Goal: Information Seeking & Learning: Find specific page/section

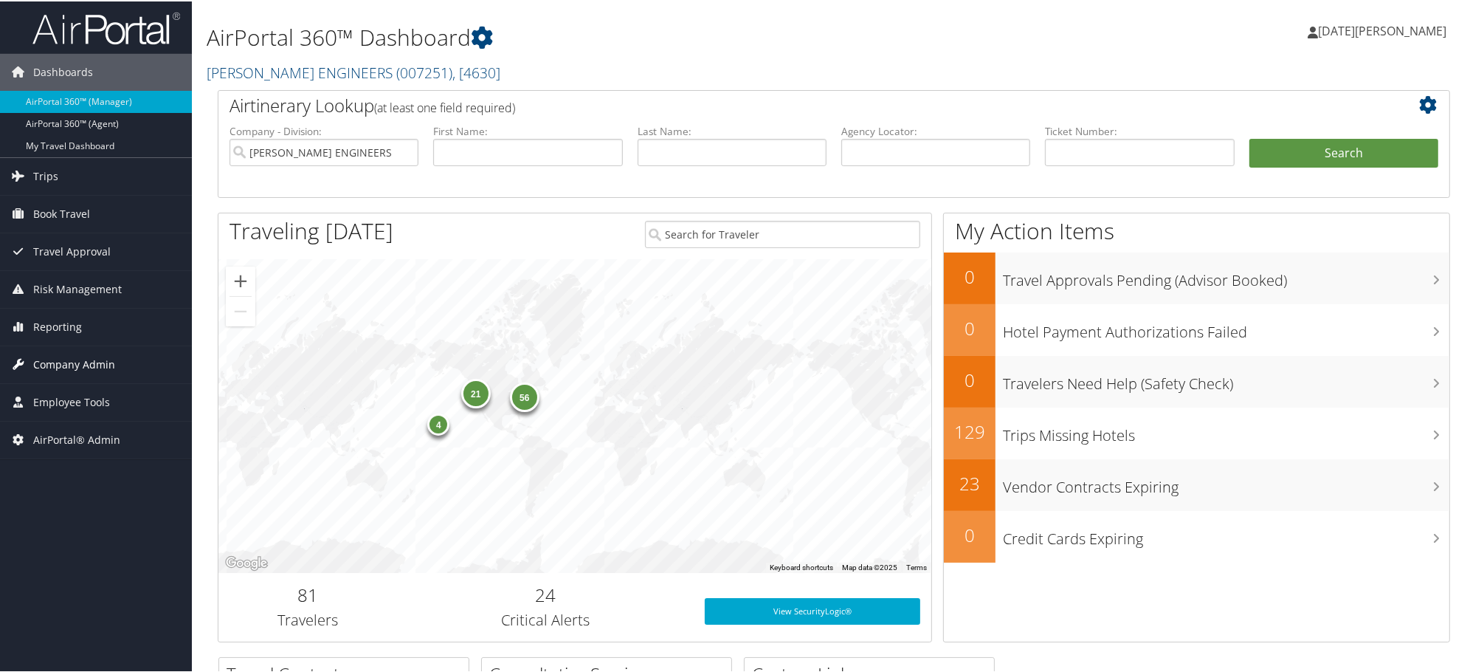
click at [86, 357] on span "Company Admin" at bounding box center [74, 363] width 82 height 37
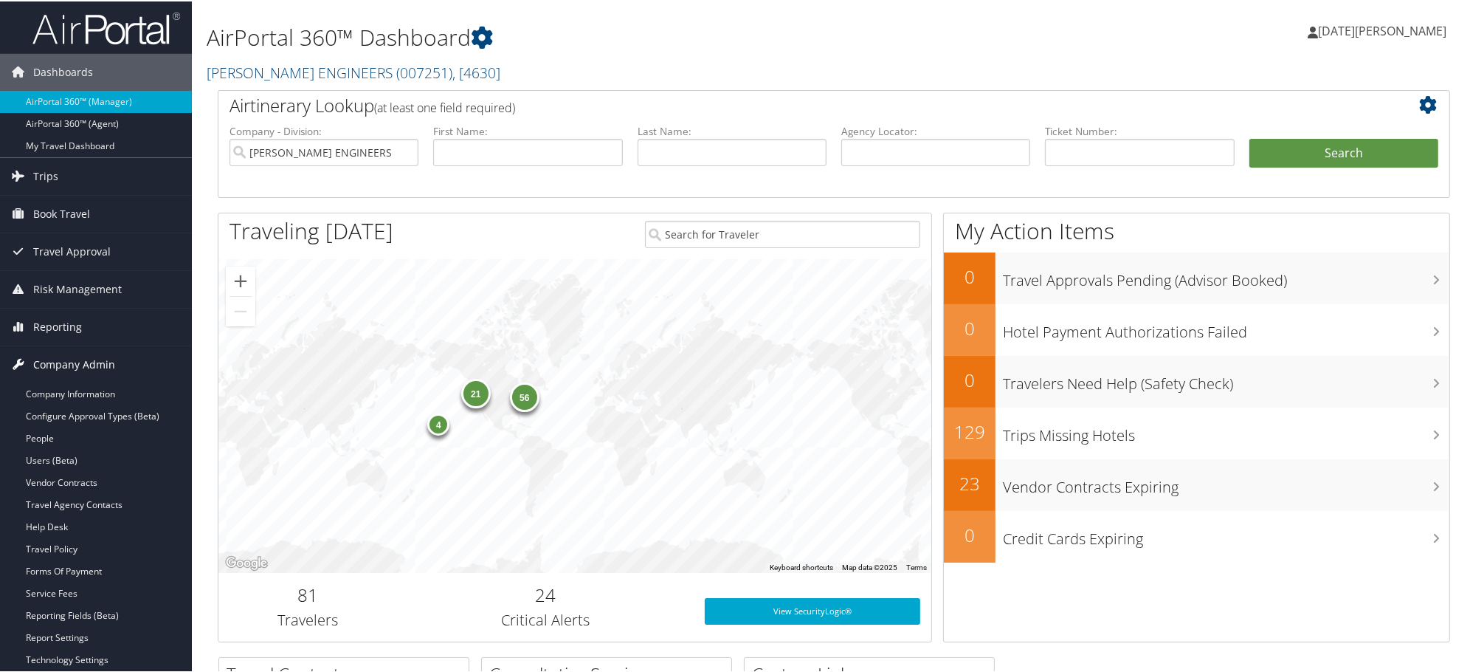
scroll to position [82, 0]
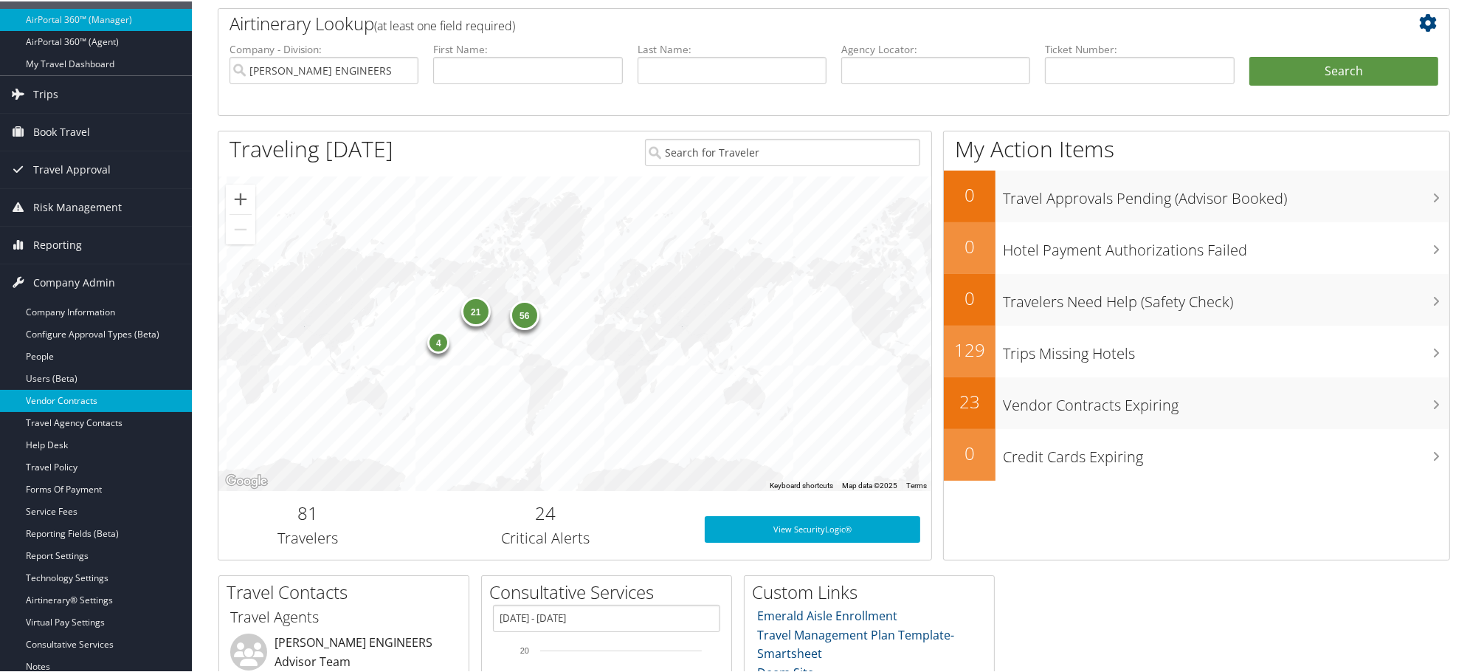
click at [38, 395] on link "Vendor Contracts" at bounding box center [96, 399] width 192 height 22
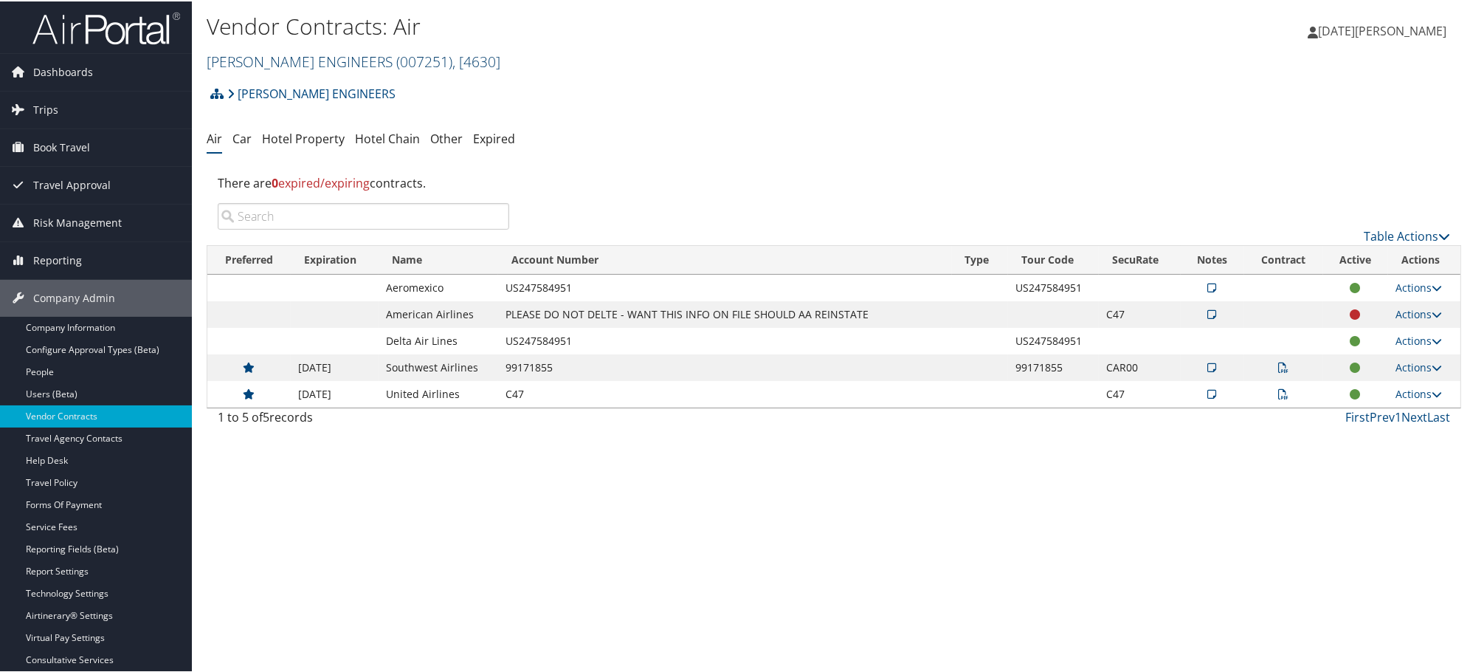
click at [241, 58] on link "CAROLLO ENGINEERS ( 007251 ) , [ 4630 ]" at bounding box center [354, 60] width 294 height 20
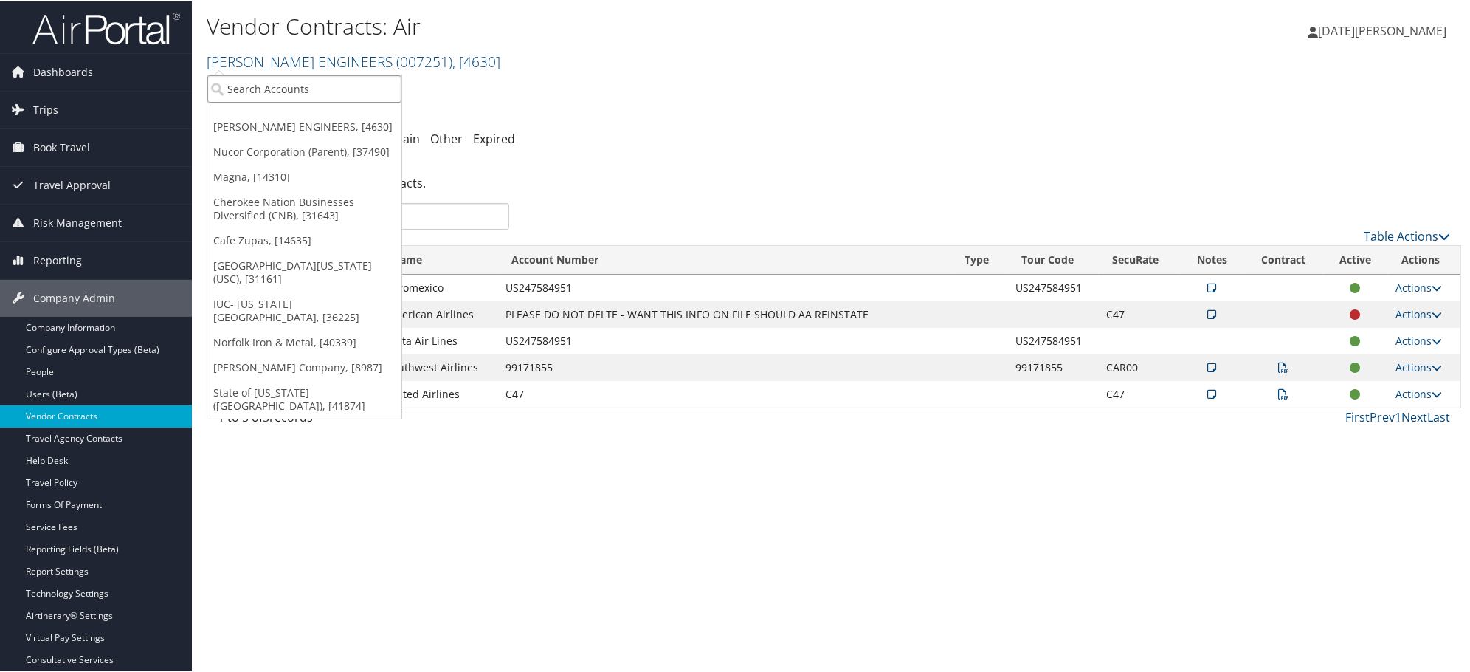
click at [244, 89] on input "search" at bounding box center [304, 87] width 194 height 27
paste input "MAUI"
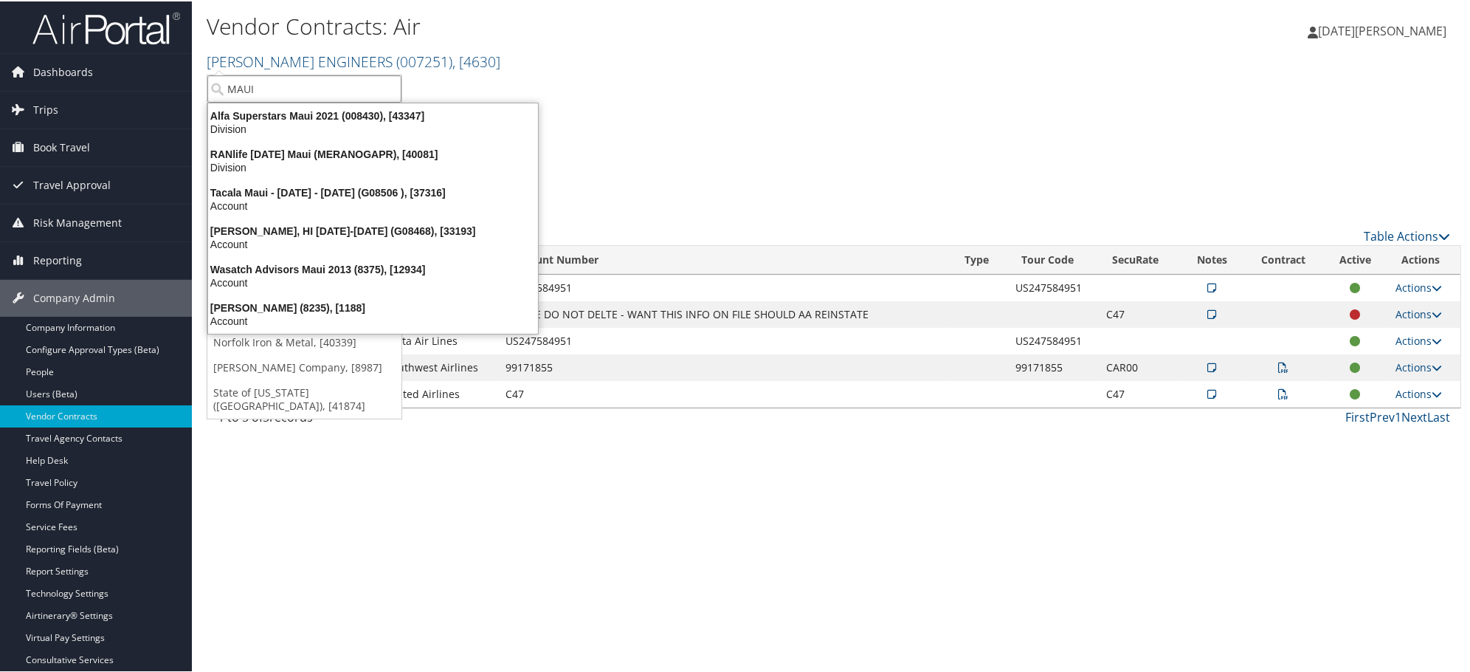
type input "MAUI"
click at [943, 90] on div "CAROLLO ENGINEERS Account Structure CAROLLO ENGINEERS (007251) ACTIVE Create Ch…" at bounding box center [834, 98] width 1255 height 40
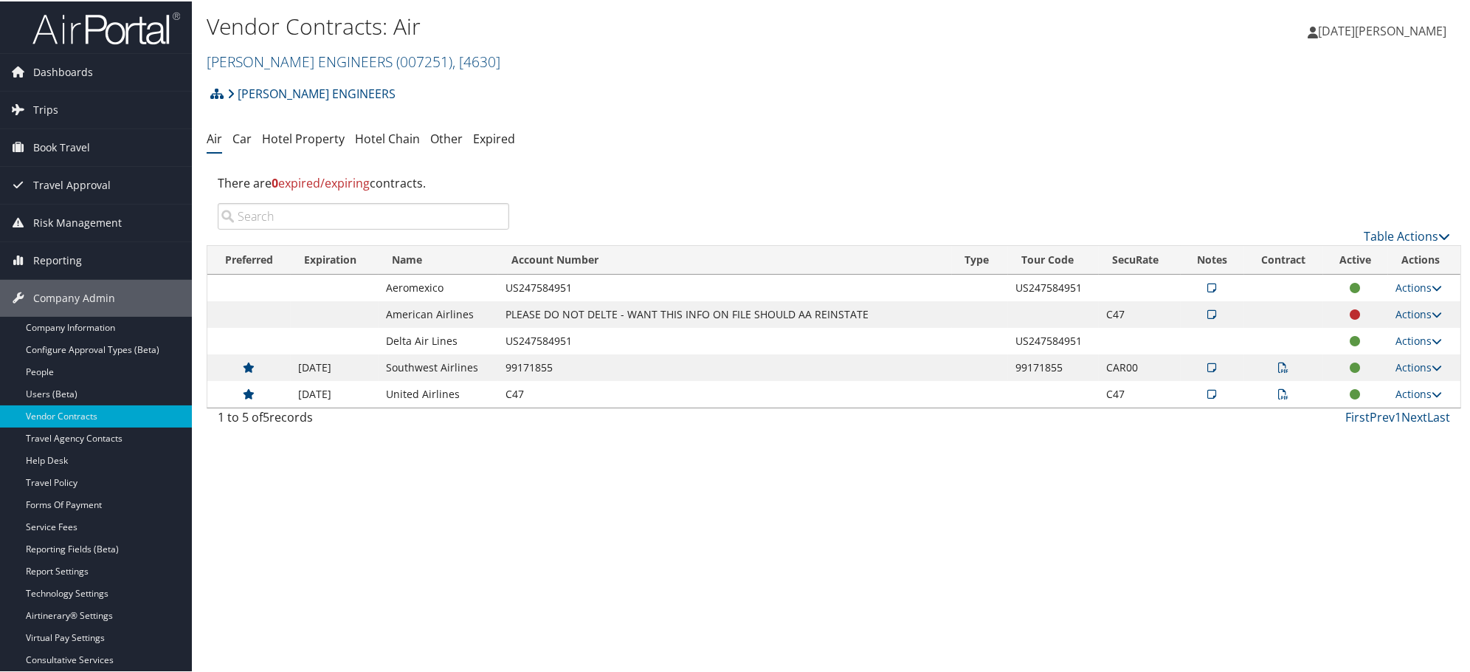
click at [373, 211] on input "search" at bounding box center [364, 215] width 292 height 27
click at [323, 137] on link "Hotel Property" at bounding box center [303, 137] width 83 height 16
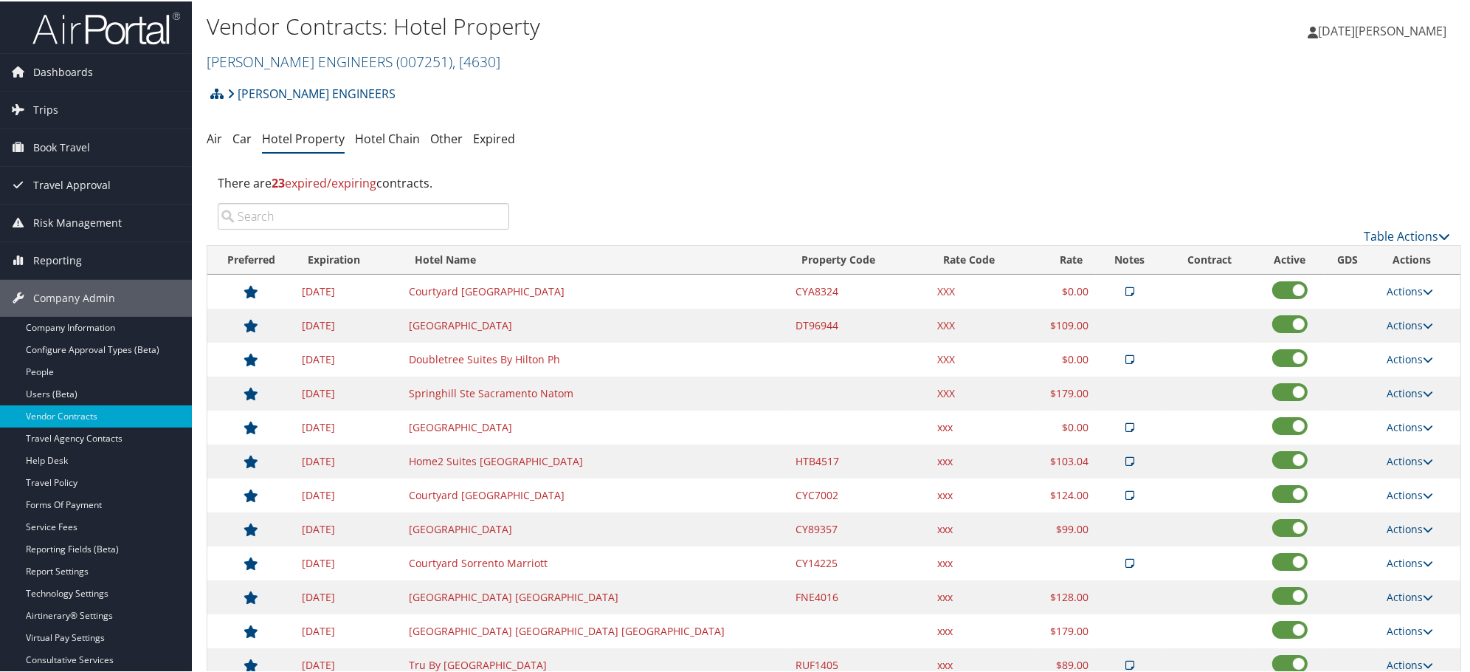
click at [344, 213] on input "search" at bounding box center [364, 215] width 292 height 27
paste input "MAUI"
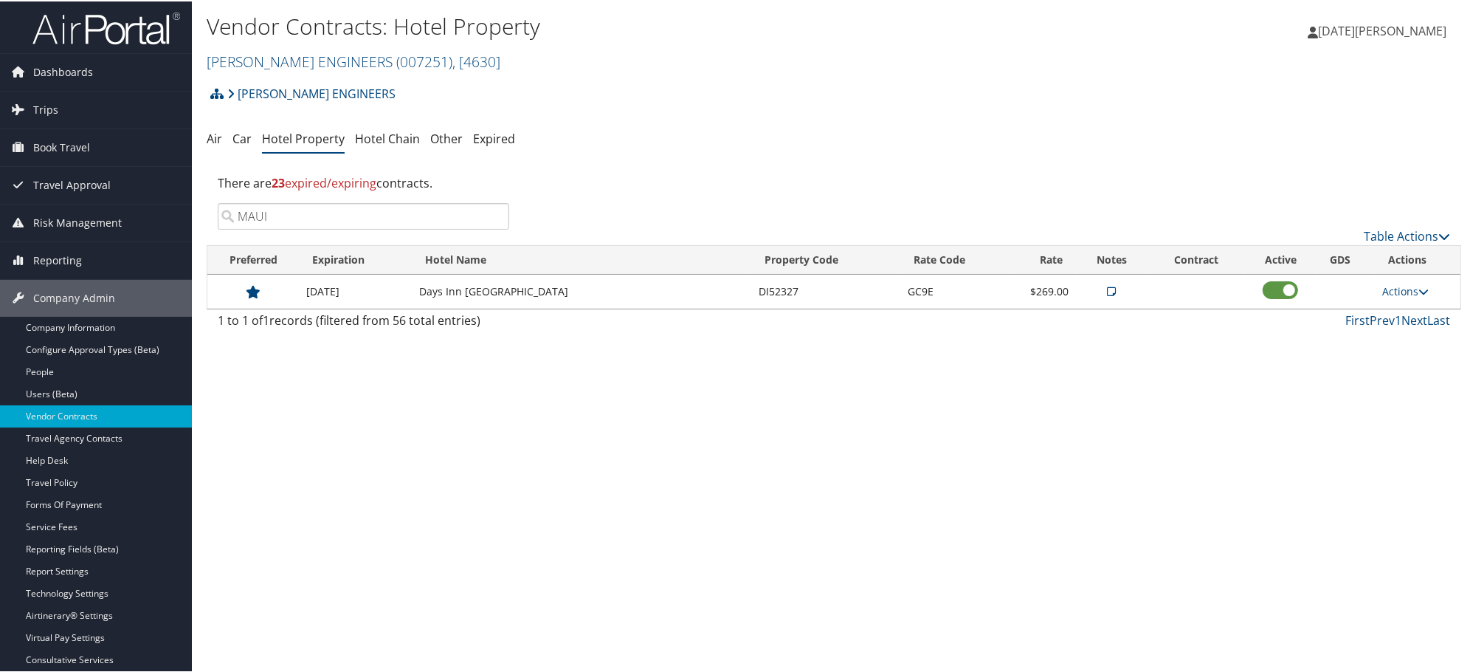
type input "MAUI"
click at [1108, 289] on icon at bounding box center [1112, 290] width 9 height 10
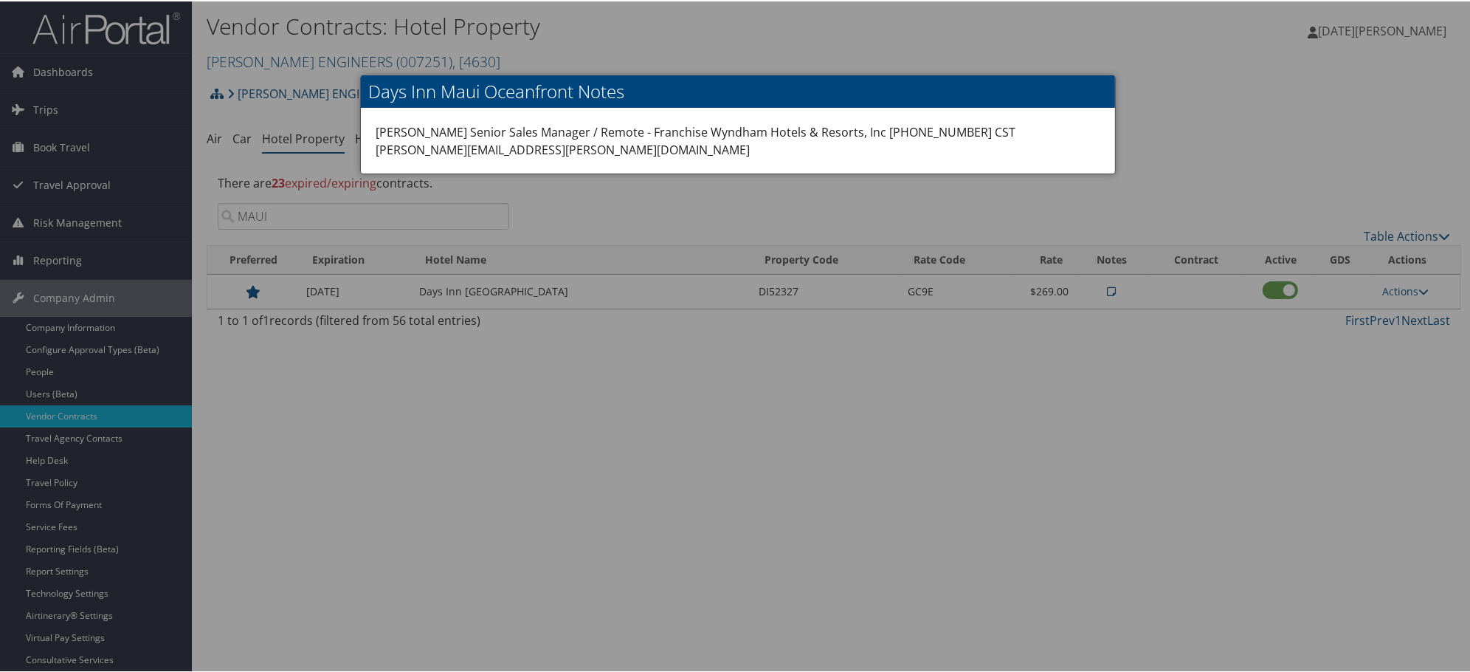
drag, startPoint x: 890, startPoint y: 484, endPoint x: 911, endPoint y: 467, distance: 26.7
click at [892, 484] on div at bounding box center [738, 336] width 1476 height 672
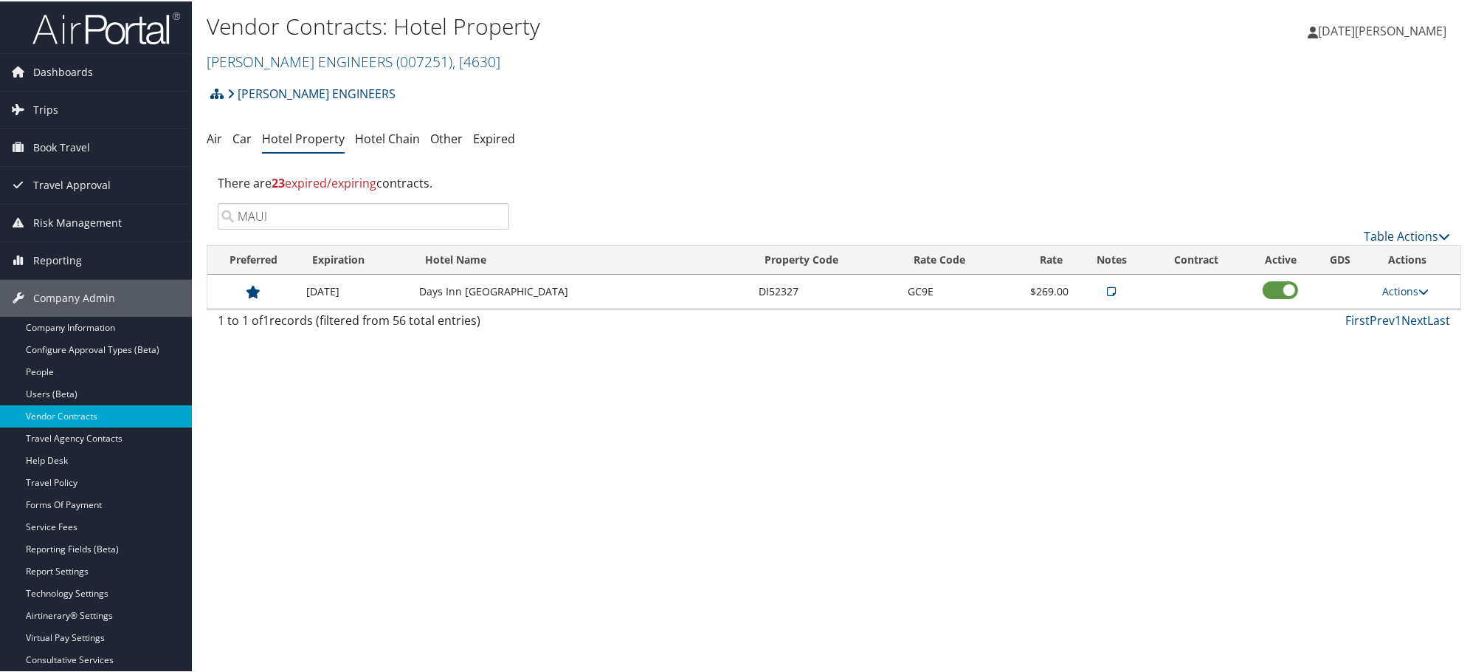
click at [921, 290] on td "GC9E" at bounding box center [956, 290] width 110 height 34
copy td "GC9E"
click at [638, 515] on div "Vendor Contracts: Hotel Property CAROLLO ENGINEERS ( 007251 ) , [ 4630 ] CAROLL…" at bounding box center [834, 336] width 1284 height 672
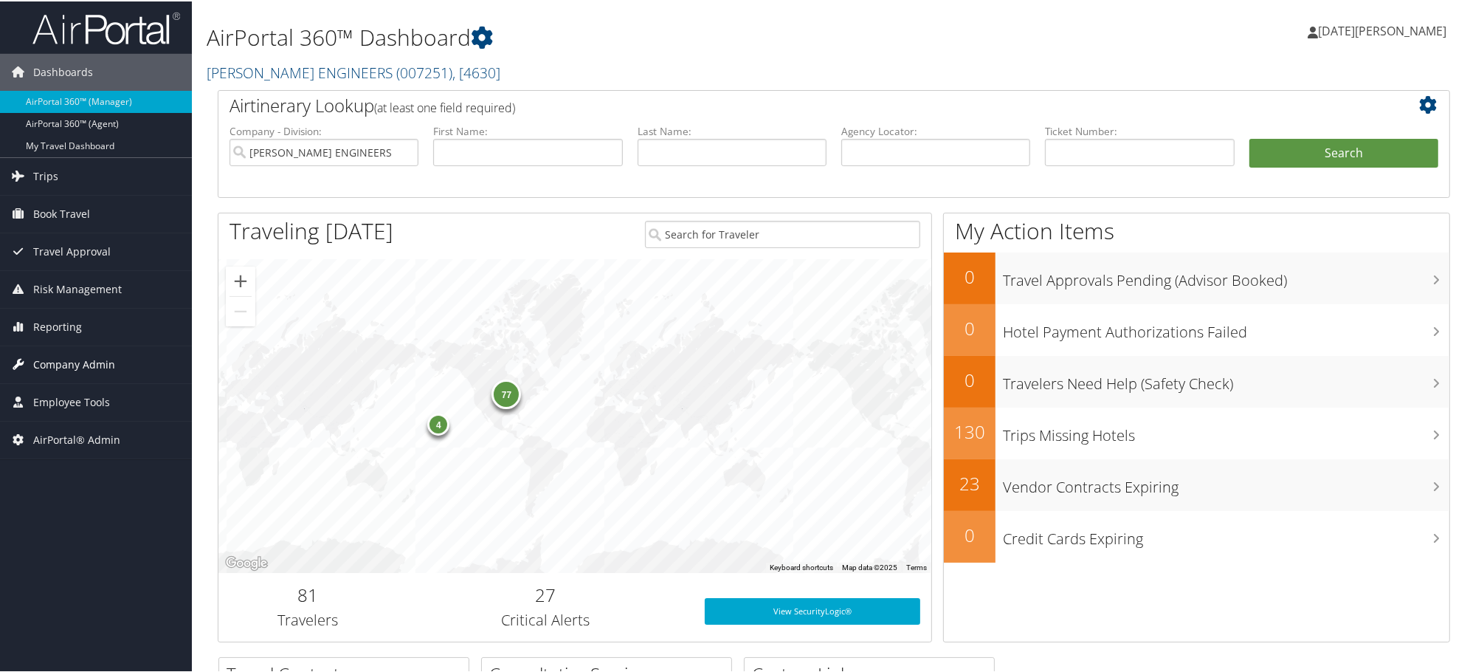
click at [59, 368] on span "Company Admin" at bounding box center [74, 363] width 82 height 37
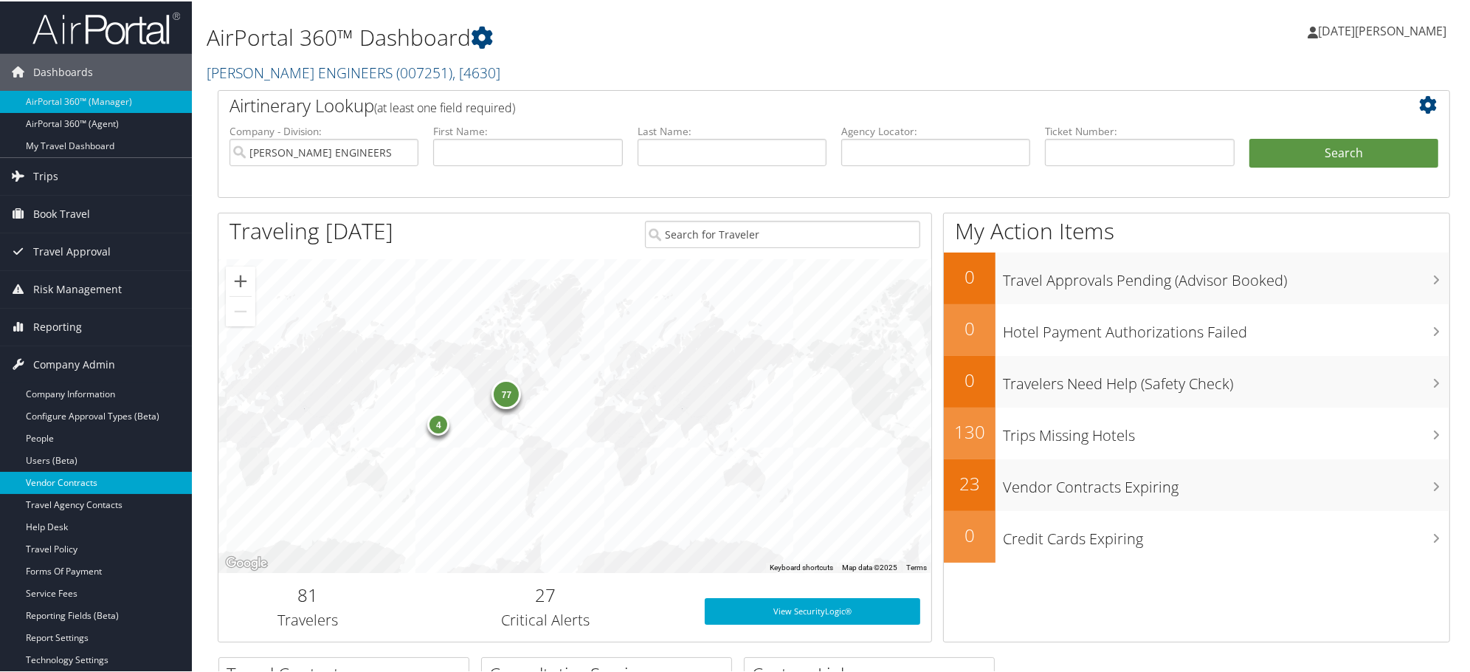
click at [75, 487] on link "Vendor Contracts" at bounding box center [96, 481] width 192 height 22
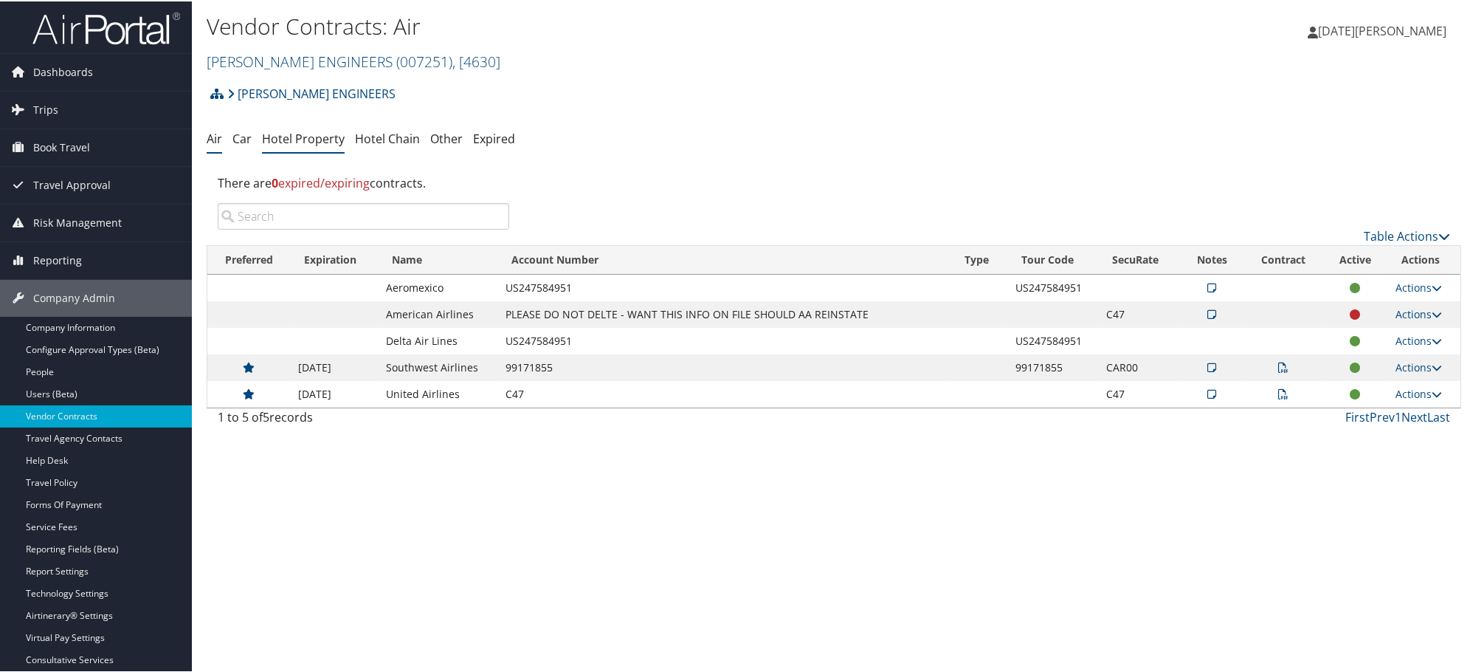
click at [314, 144] on link "Hotel Property" at bounding box center [303, 137] width 83 height 16
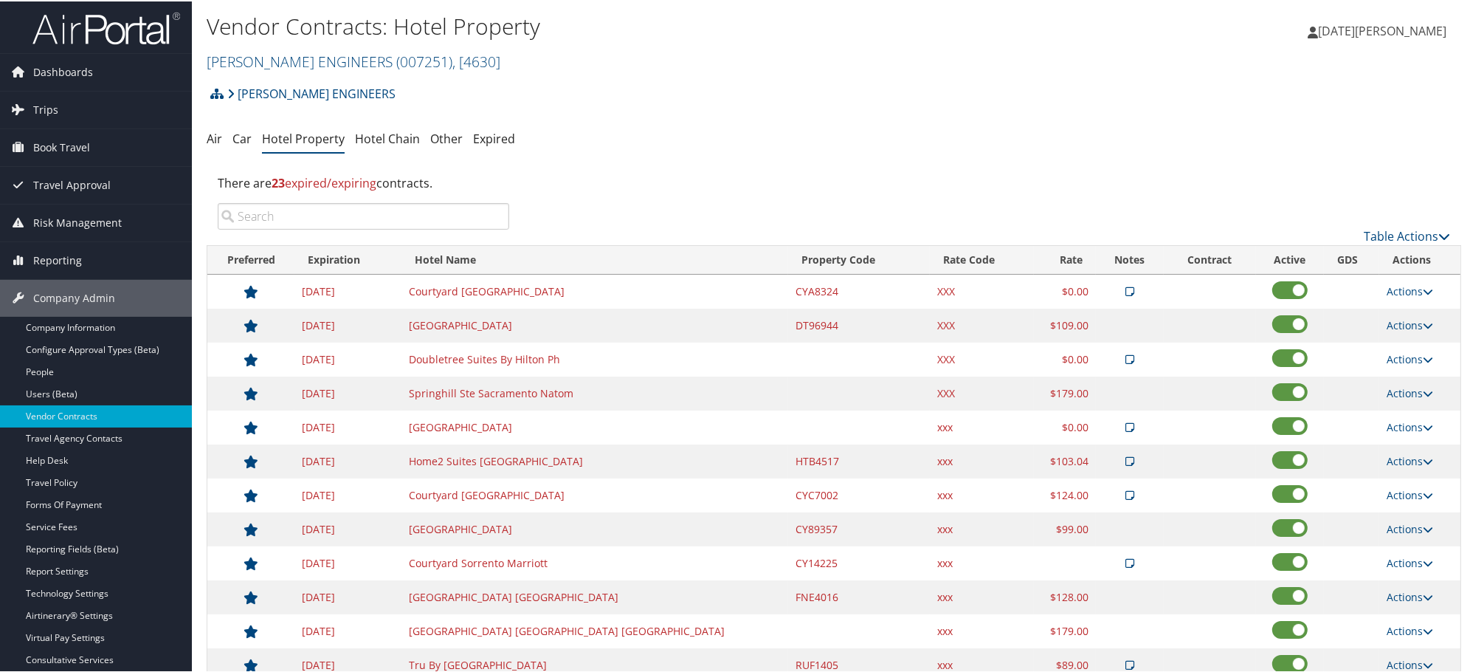
click at [377, 216] on input "search" at bounding box center [364, 215] width 292 height 27
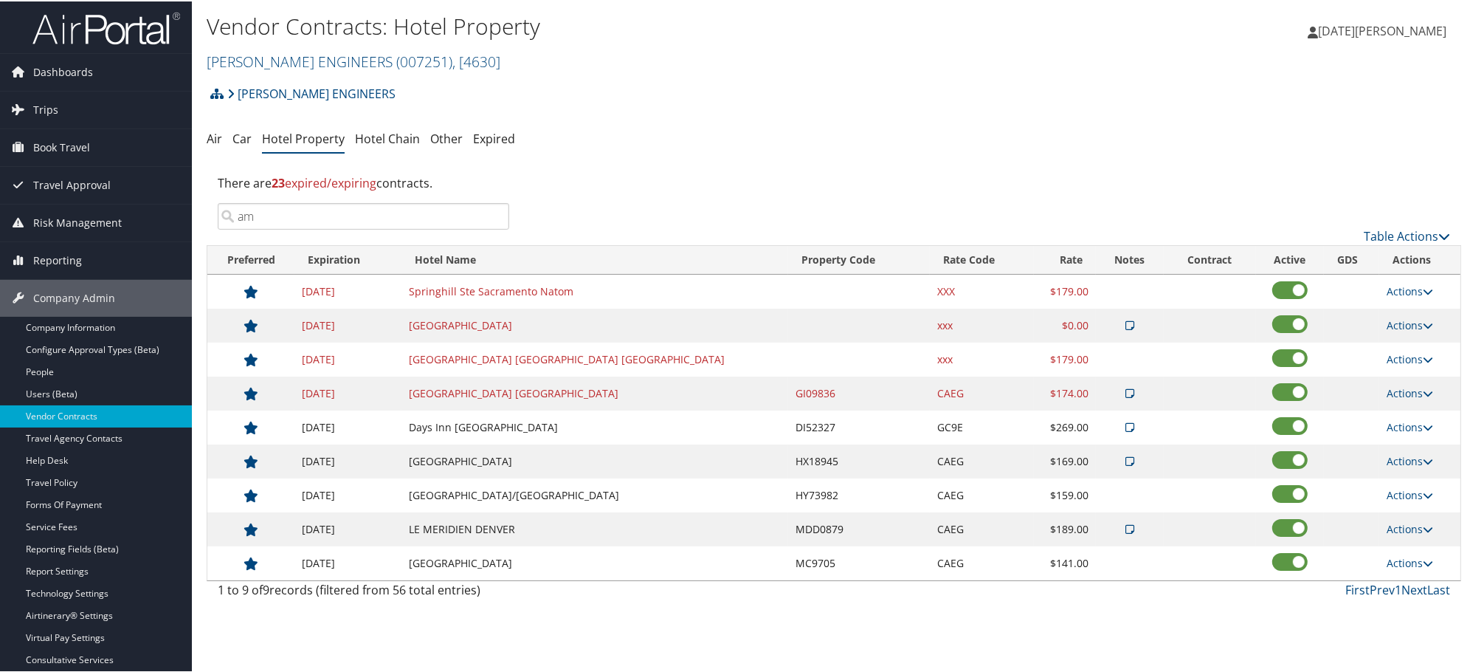
type input "a"
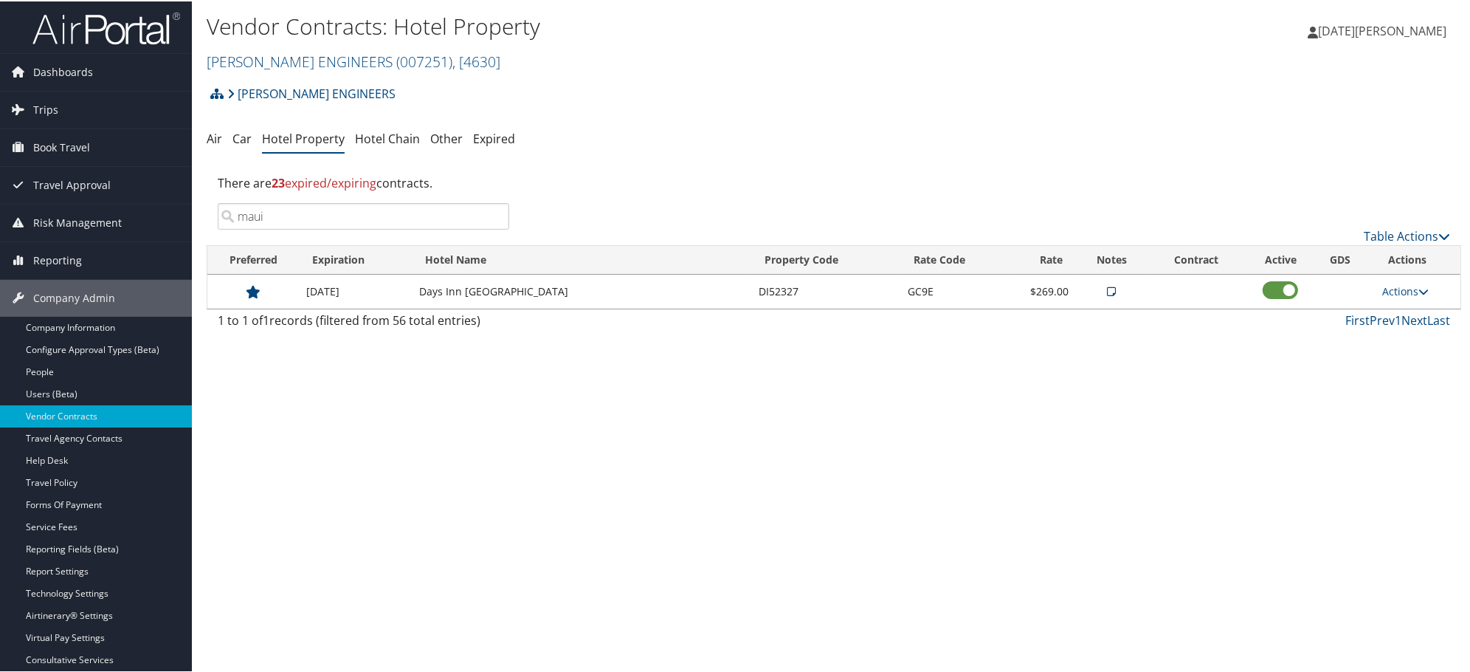
click at [1108, 292] on icon at bounding box center [1112, 290] width 9 height 10
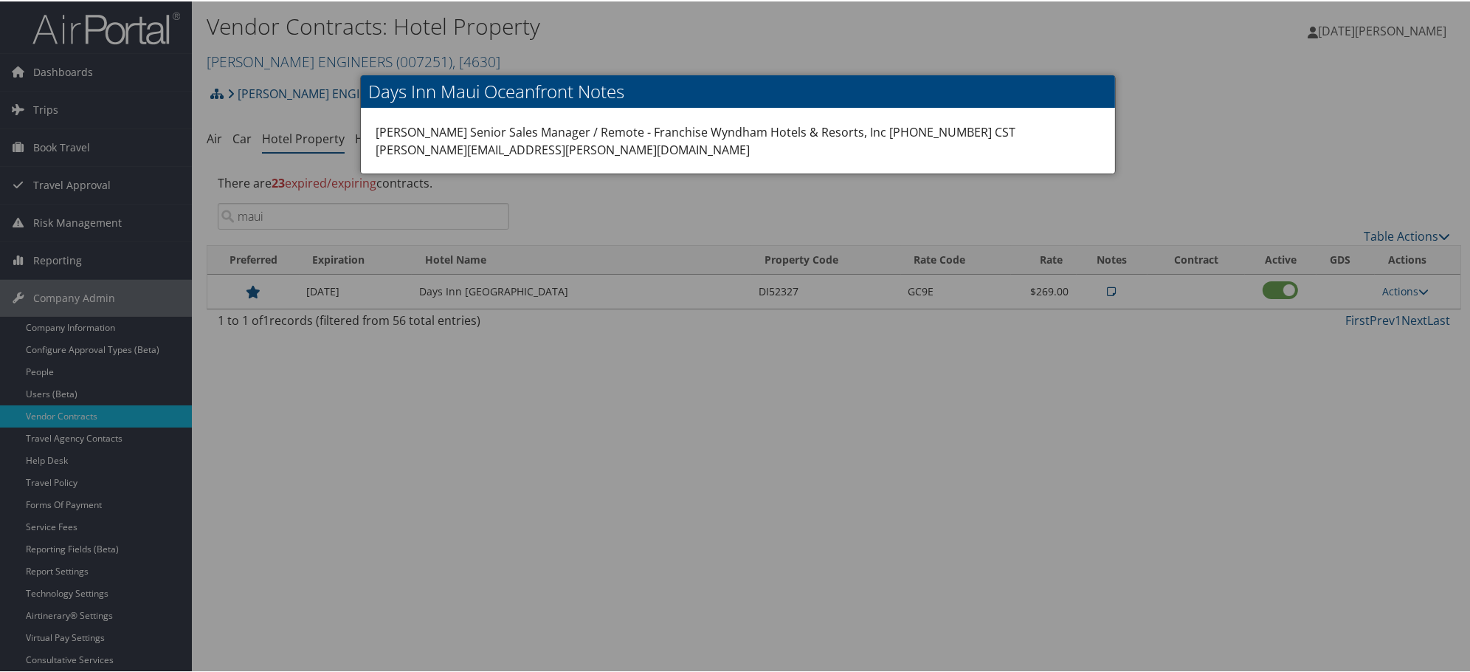
click at [1054, 413] on div at bounding box center [738, 336] width 1476 height 672
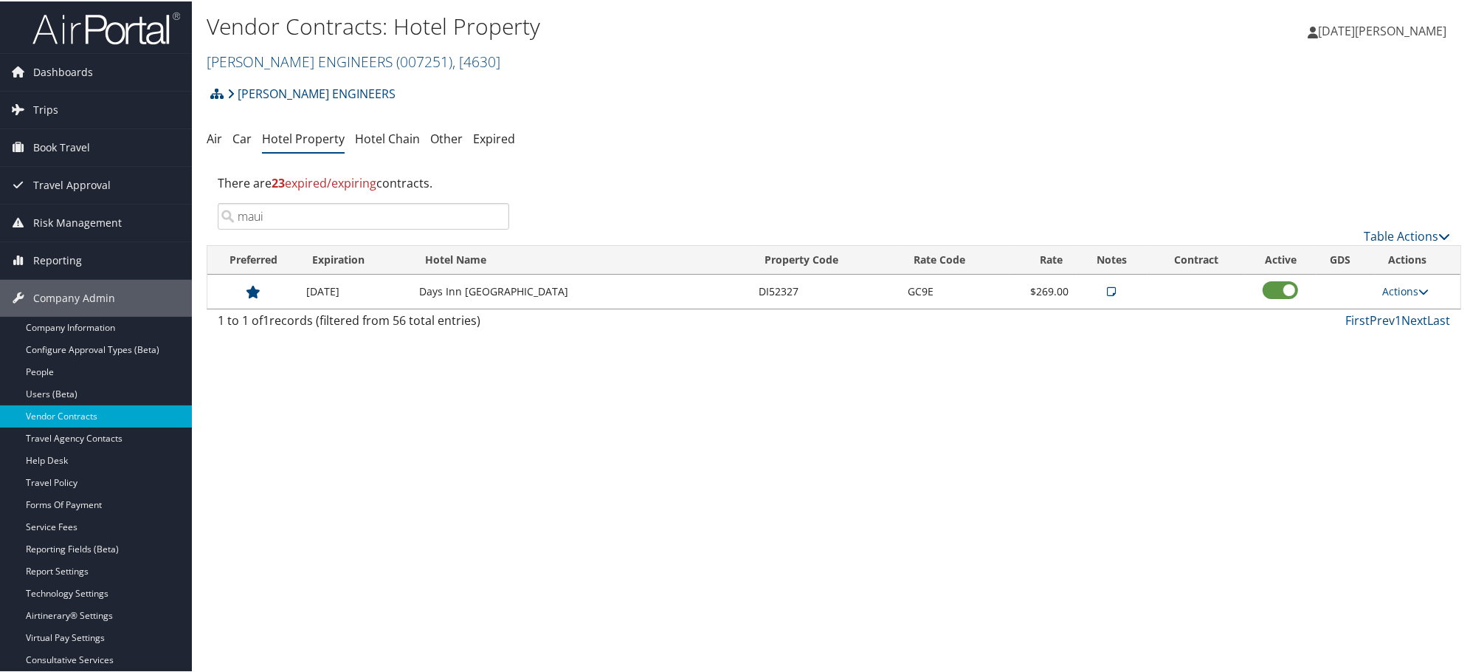
click at [384, 207] on input "maui" at bounding box center [364, 215] width 292 height 27
click at [320, 218] on input "maui" at bounding box center [364, 215] width 292 height 27
drag, startPoint x: 320, startPoint y: 218, endPoint x: 145, endPoint y: 218, distance: 174.2
click at [145, 218] on div "Dashboards AirPortal 360™ (Manager) AirPortal 360™ (Agent) My Travel Dashboard …" at bounding box center [738, 336] width 1476 height 672
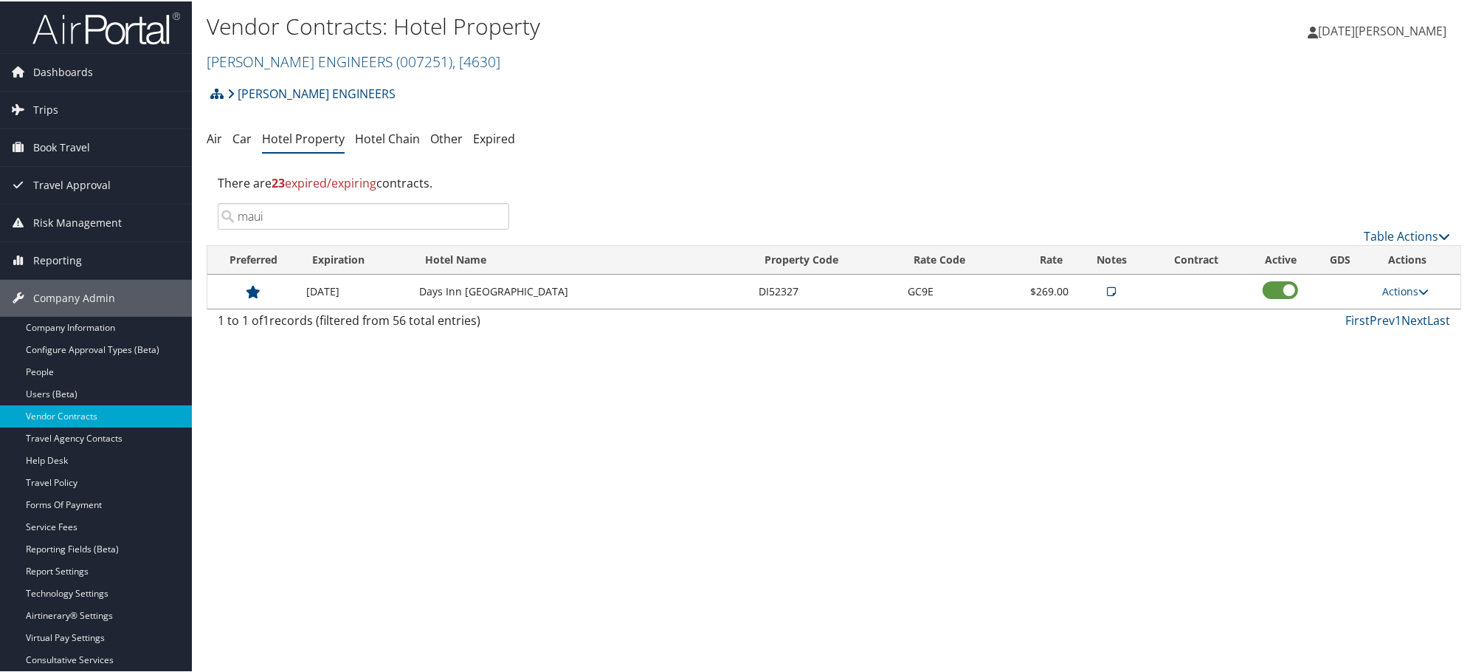
paste input "VEGAS"
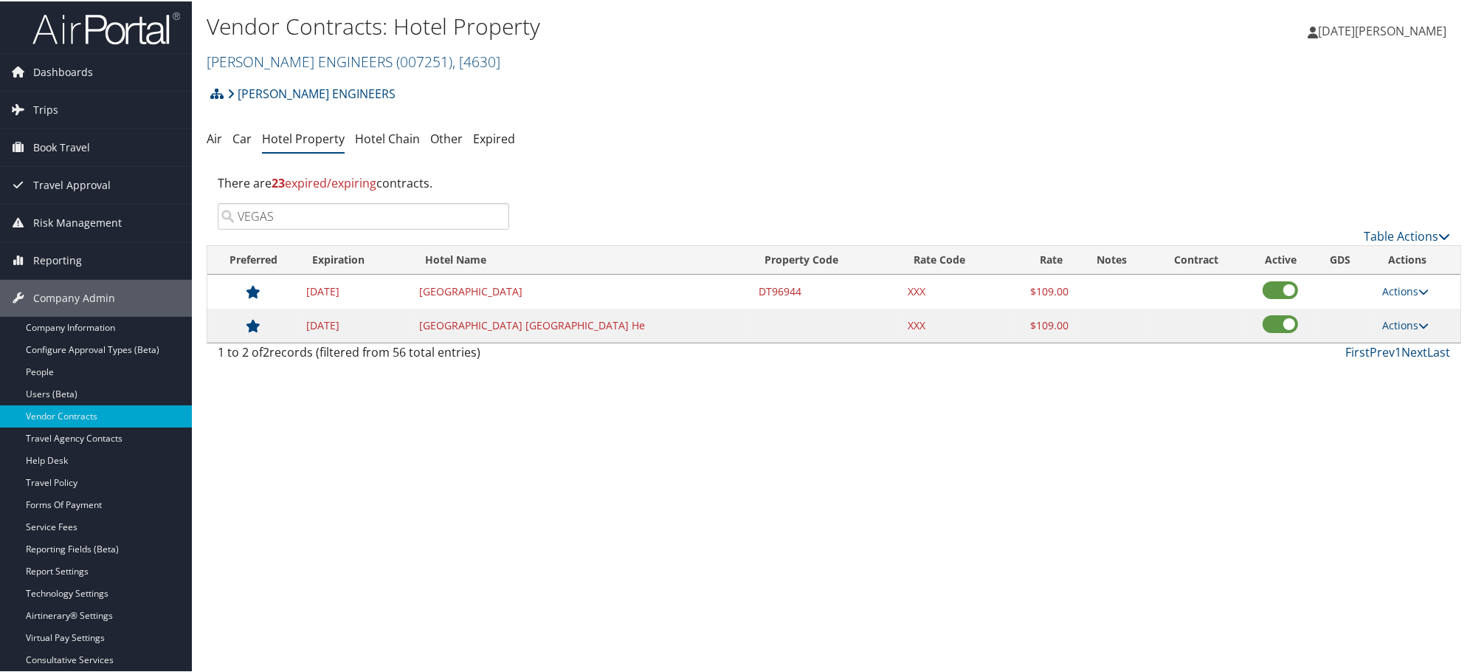
type input "VEGAS"
click at [419, 432] on div "Vendor Contracts: Hotel Property CAROLLO ENGINEERS ( 007251 ) , [ 4630 ] CAROLL…" at bounding box center [834, 336] width 1284 height 672
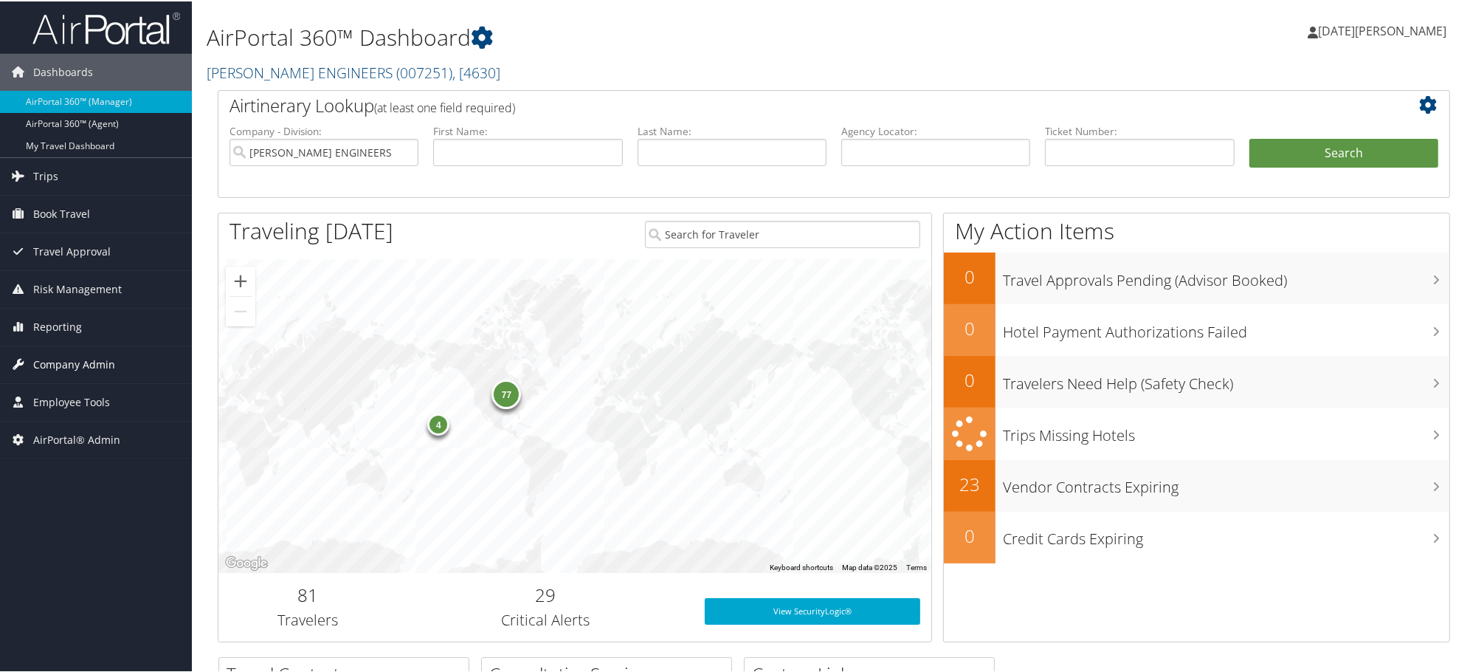
click at [53, 364] on span "Company Admin" at bounding box center [74, 363] width 82 height 37
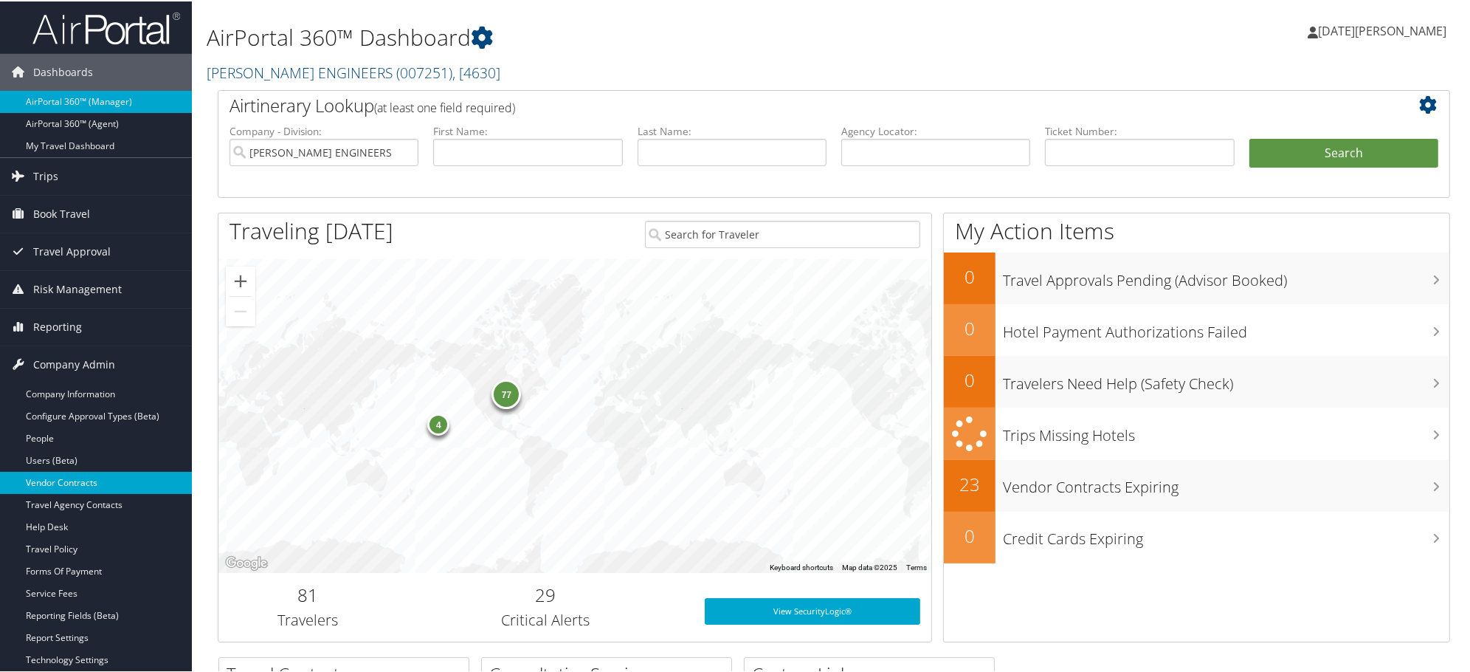
click at [67, 481] on link "Vendor Contracts" at bounding box center [96, 481] width 192 height 22
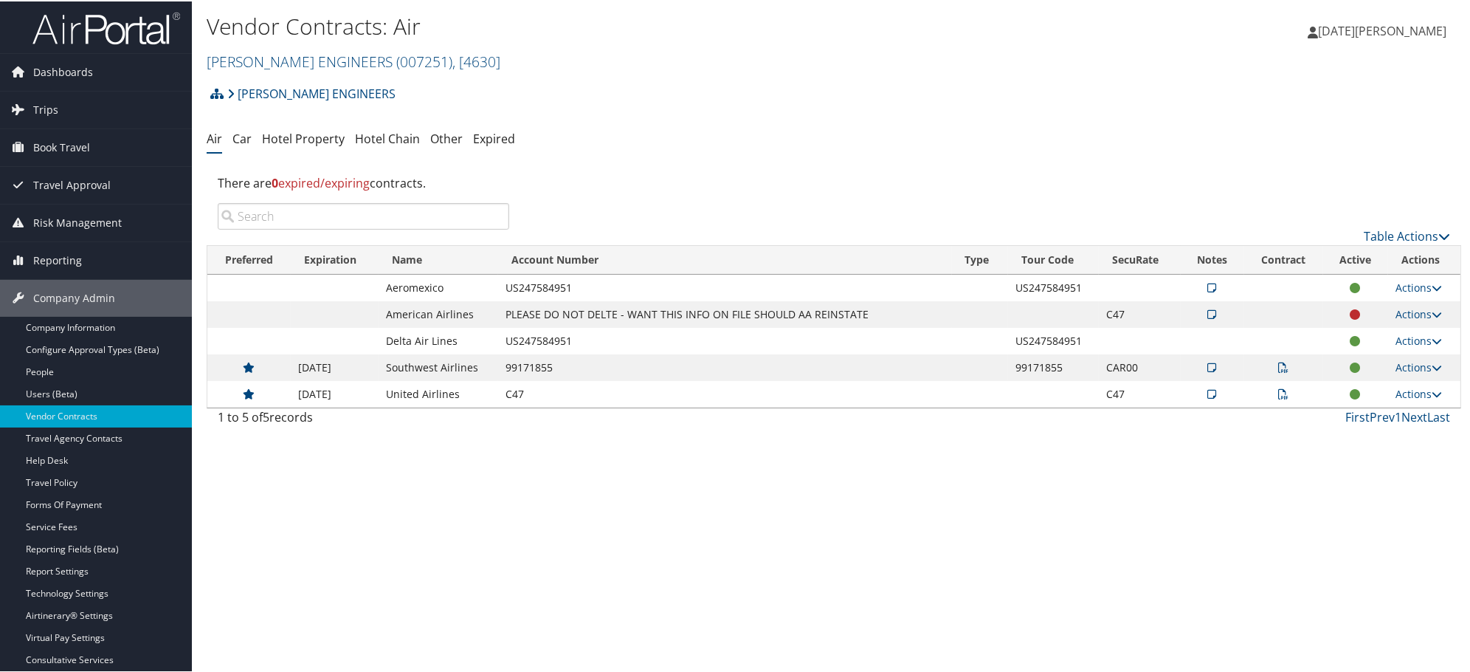
click at [310, 210] on input "search" at bounding box center [364, 215] width 292 height 27
paste input "HILTON"
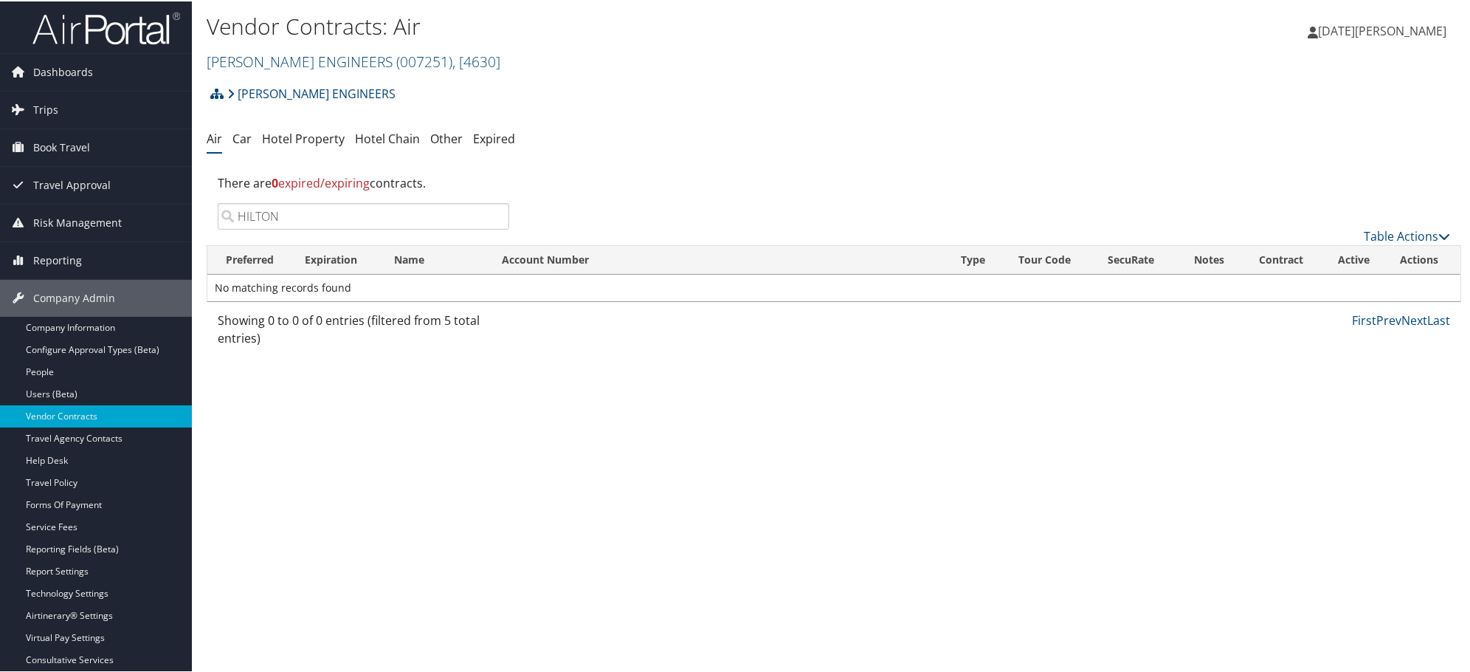
click at [396, 215] on input "HILTON" at bounding box center [364, 215] width 292 height 27
paste input "EMBASSY"
type input "EMBASSY"
click at [321, 137] on link "Hotel Property" at bounding box center [303, 137] width 83 height 16
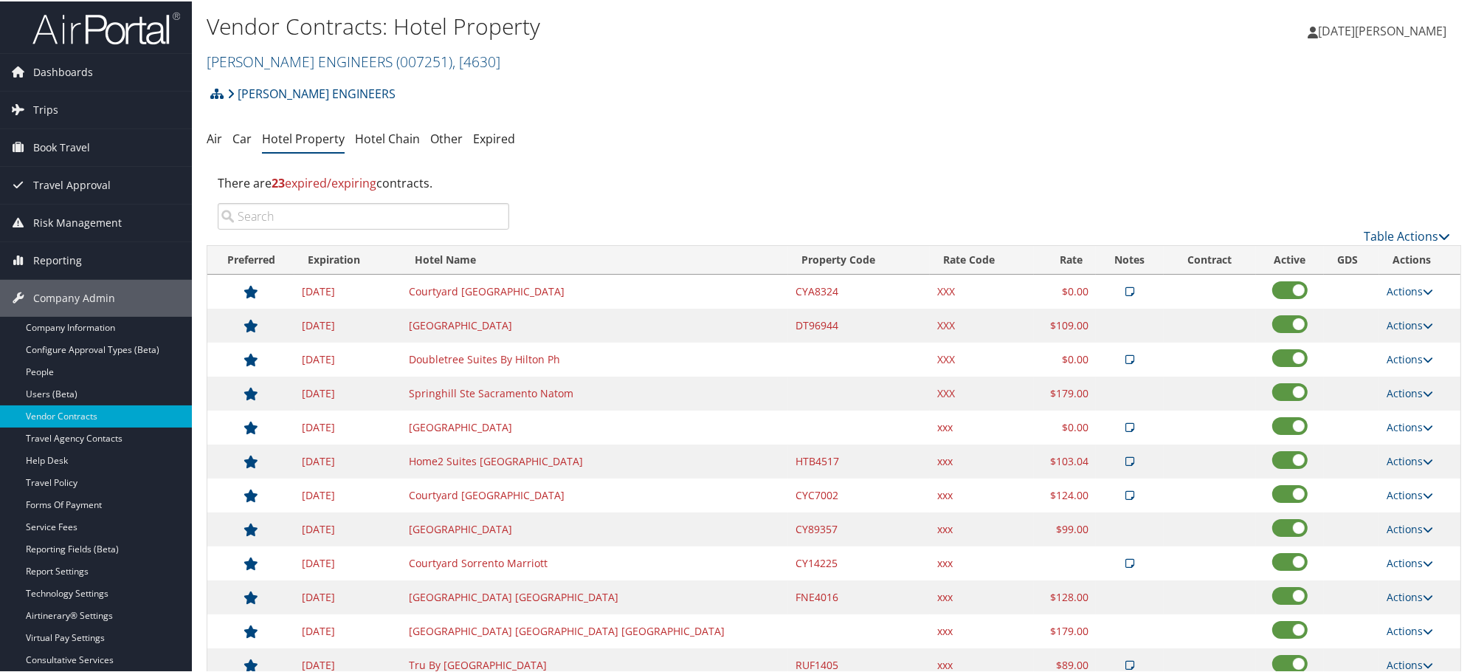
click at [282, 210] on input "search" at bounding box center [364, 215] width 292 height 27
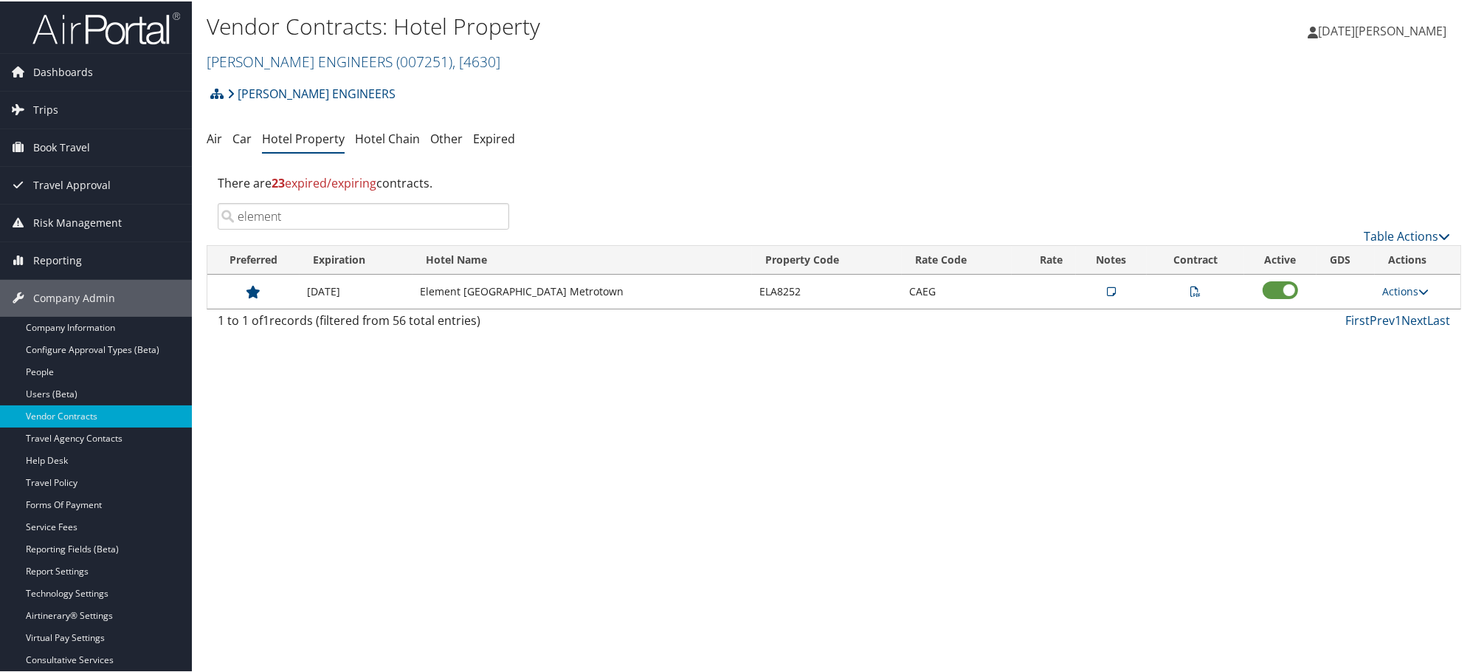
paste input "EMBASSY"
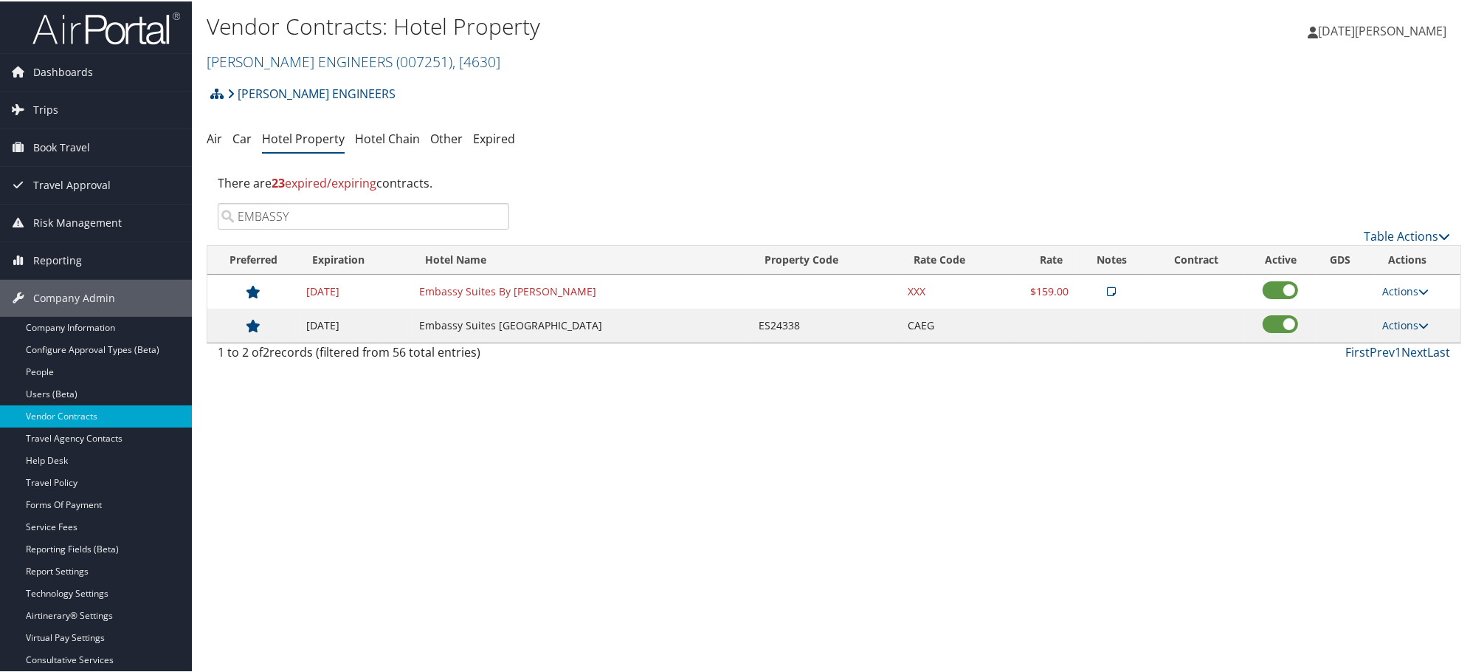
click at [1109, 289] on icon at bounding box center [1112, 290] width 9 height 10
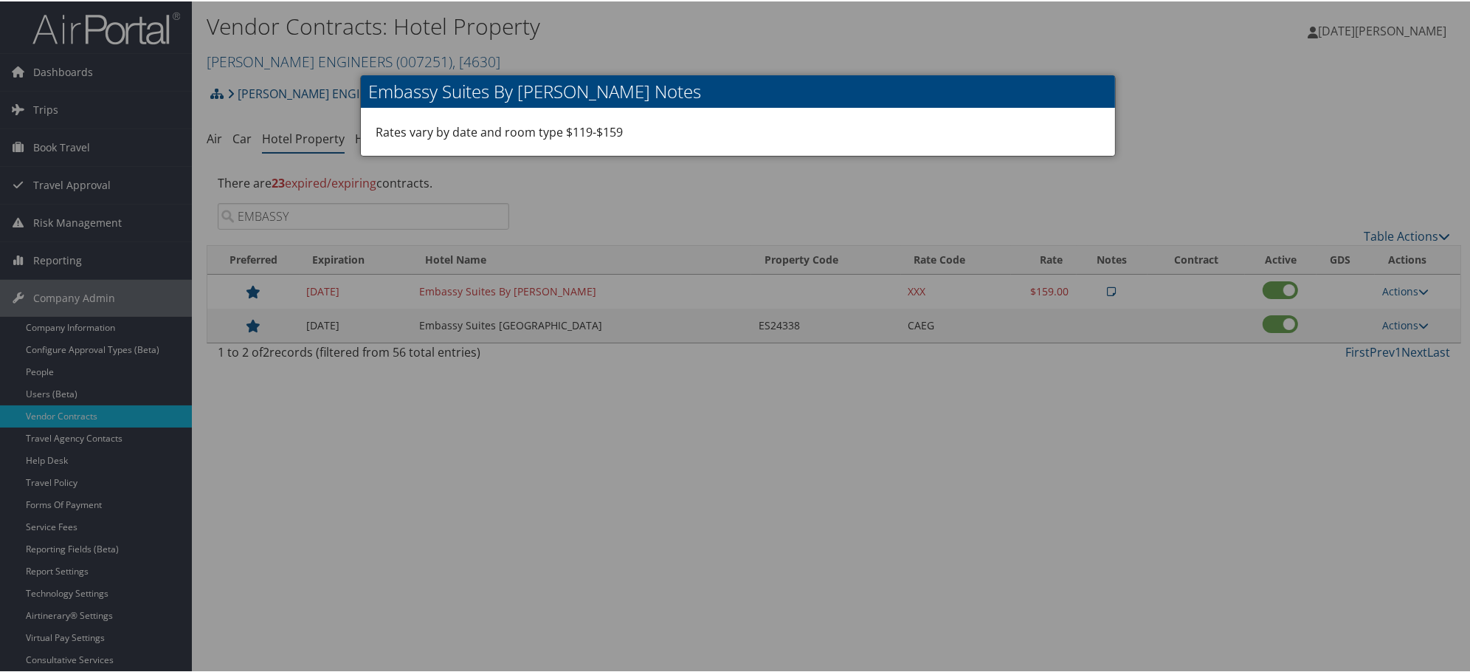
click at [1109, 289] on div at bounding box center [738, 336] width 1476 height 672
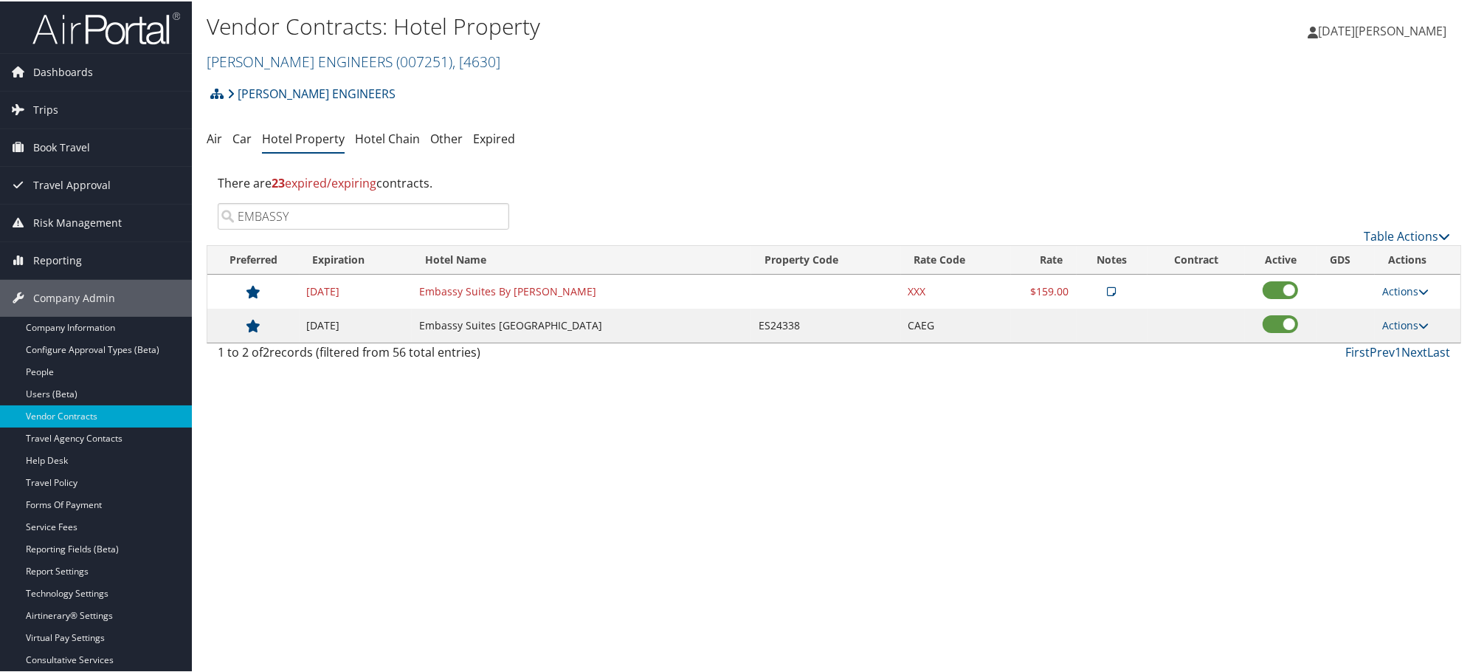
click at [388, 444] on div "Vendor Contracts: Hotel Property CAROLLO ENGINEERS ( 007251 ) , [ 4630 ] CAROLL…" at bounding box center [834, 336] width 1284 height 672
click at [400, 446] on div "Vendor Contracts: Hotel Property CAROLLO ENGINEERS ( 007251 ) , [ 4630 ] CAROLL…" at bounding box center [834, 336] width 1284 height 672
click at [379, 216] on input "EMBASSY" at bounding box center [364, 215] width 292 height 27
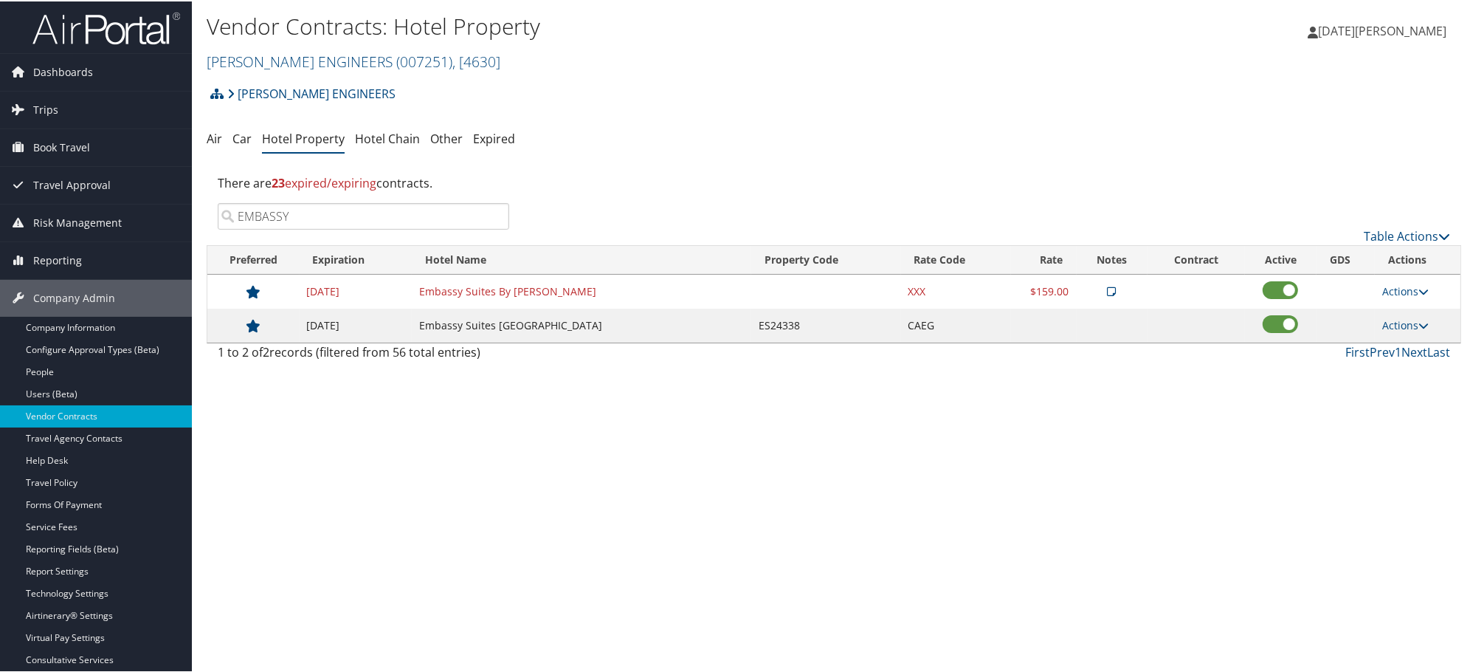
click at [379, 216] on input "EMBASSY" at bounding box center [364, 215] width 292 height 27
paste input "FAIRFIELD"
click at [329, 197] on div "There are 23 expired/expiring contracts." at bounding box center [834, 182] width 1255 height 40
click at [328, 212] on input "FAIRFIELD" at bounding box center [364, 215] width 292 height 27
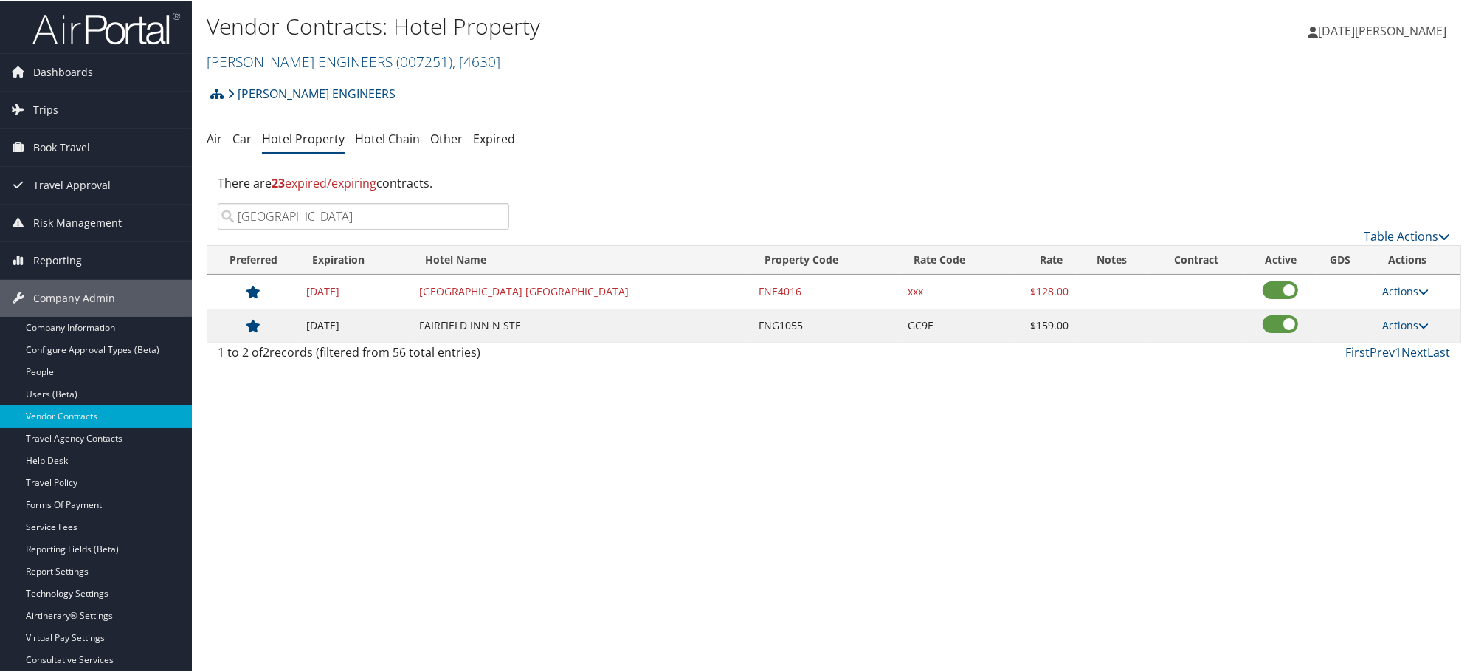
click at [328, 212] on input "FAIRFIELD" at bounding box center [364, 215] width 292 height 27
paste input "HAMPTON"
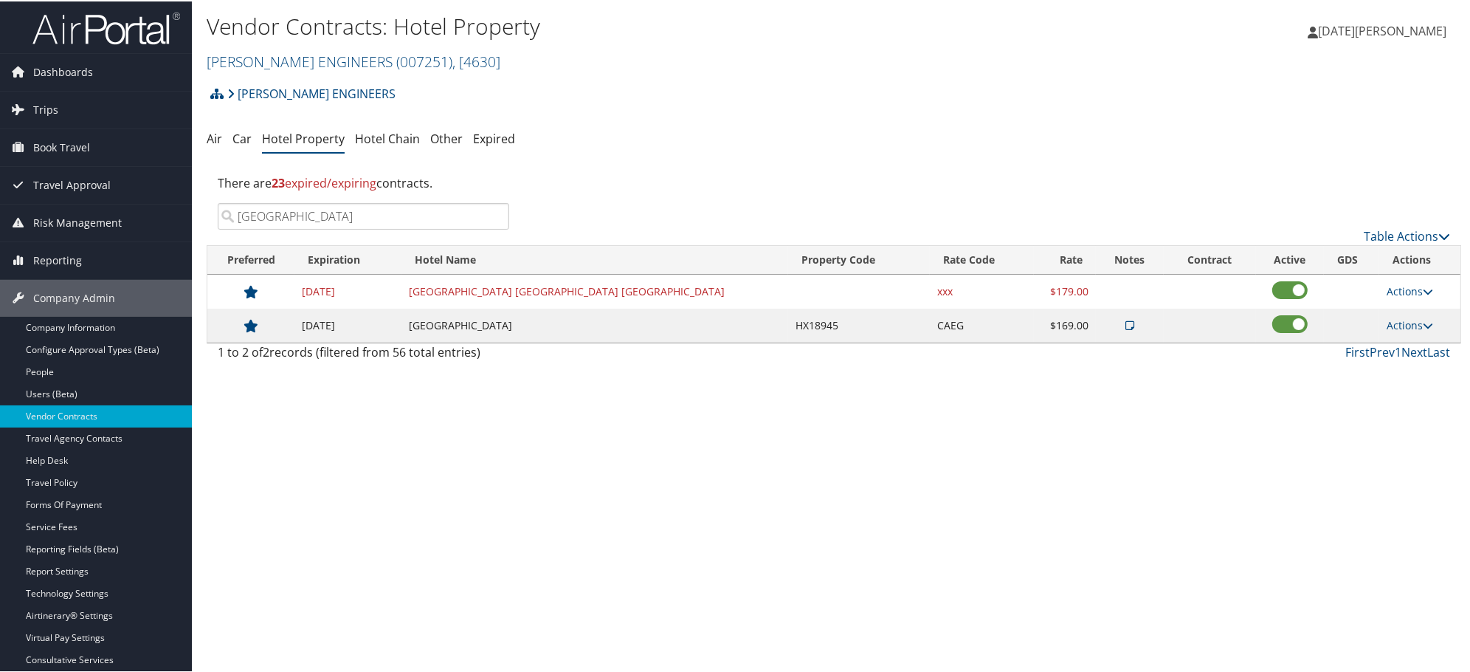
click at [322, 208] on input "HAMPTON" at bounding box center [364, 215] width 292 height 27
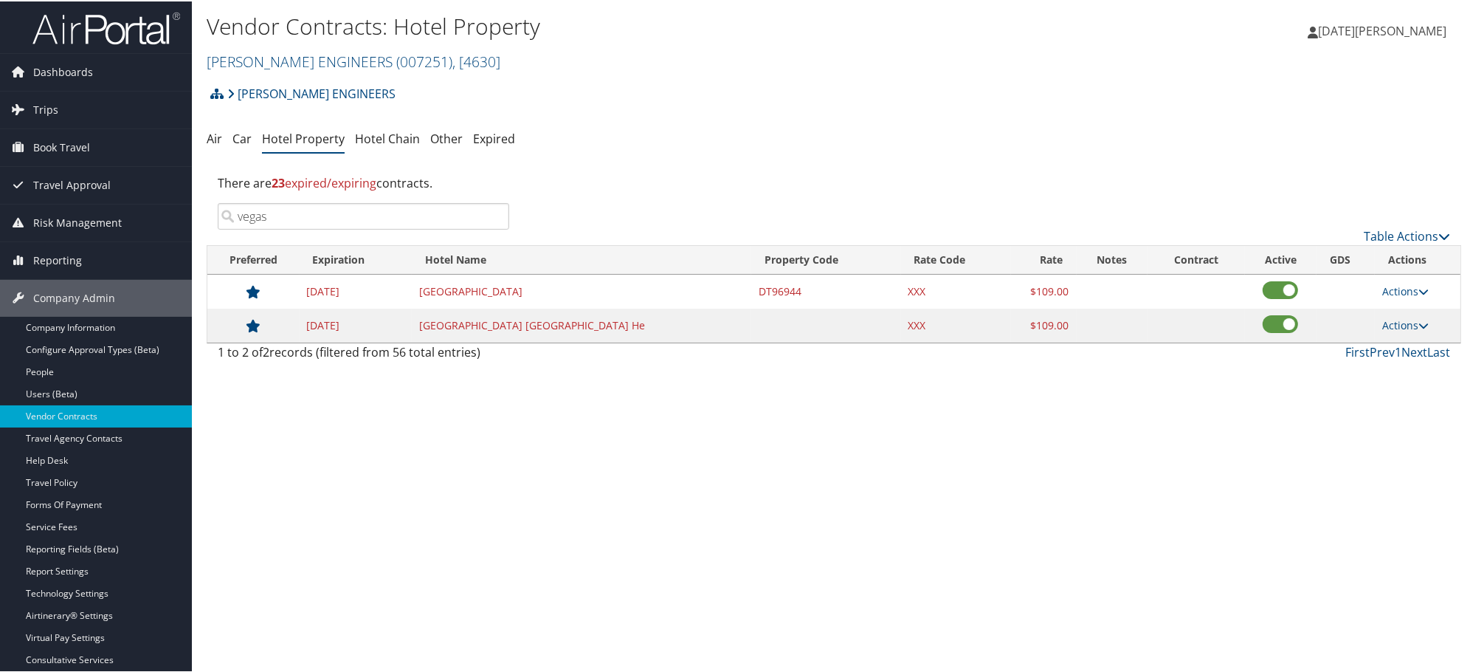
click at [300, 210] on input "vegas" at bounding box center [364, 215] width 292 height 27
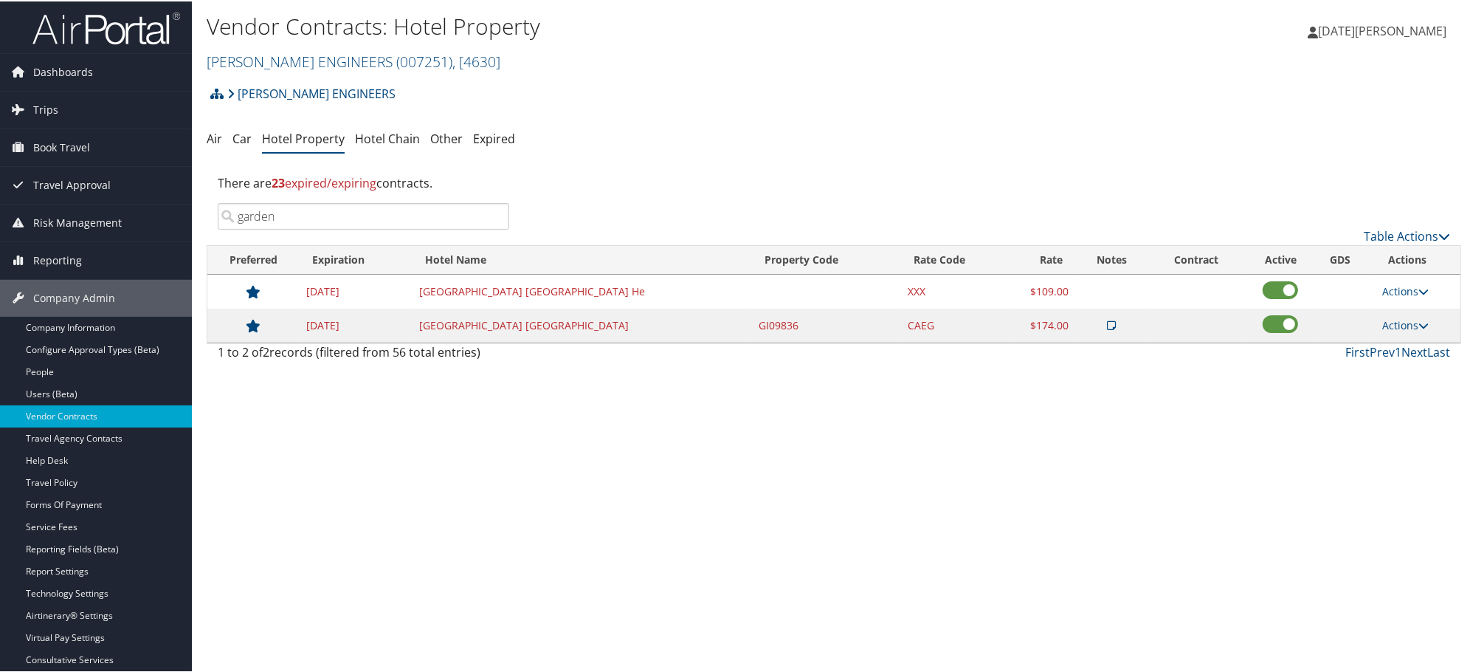
type input "garden"
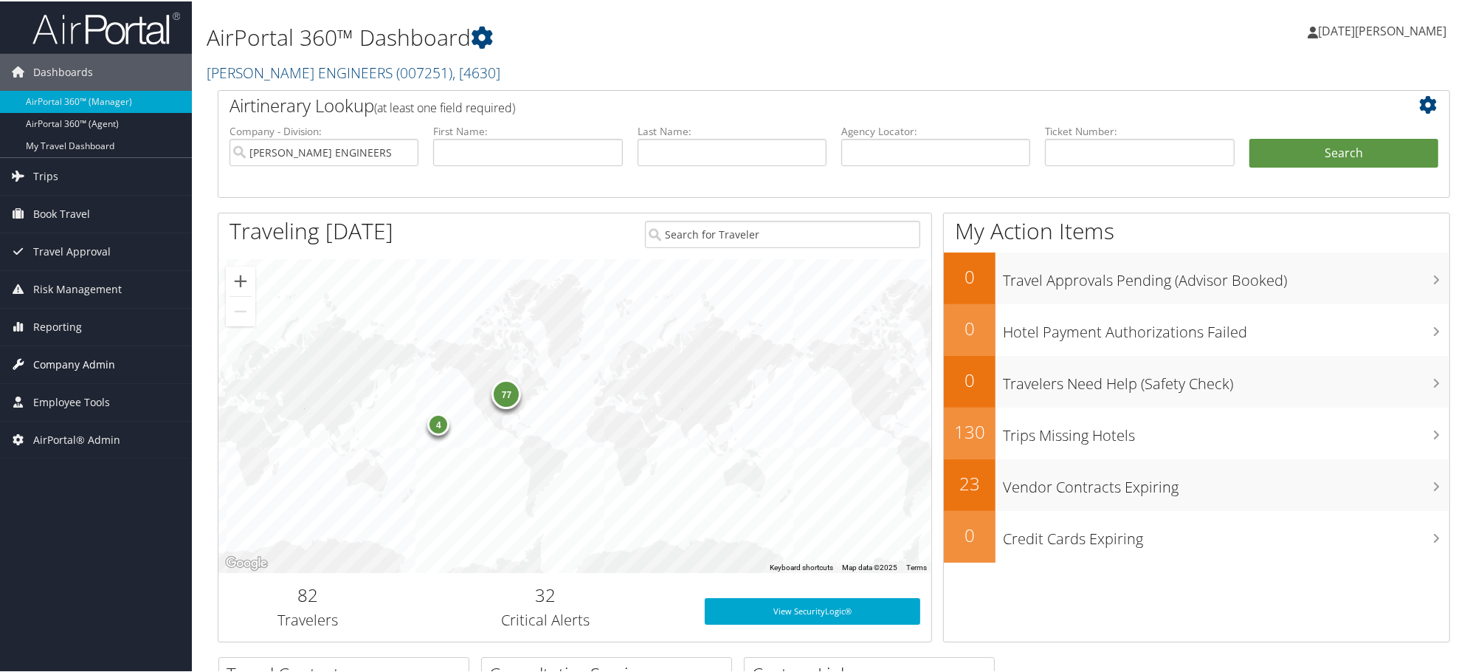
click at [35, 358] on span "Company Admin" at bounding box center [74, 363] width 82 height 37
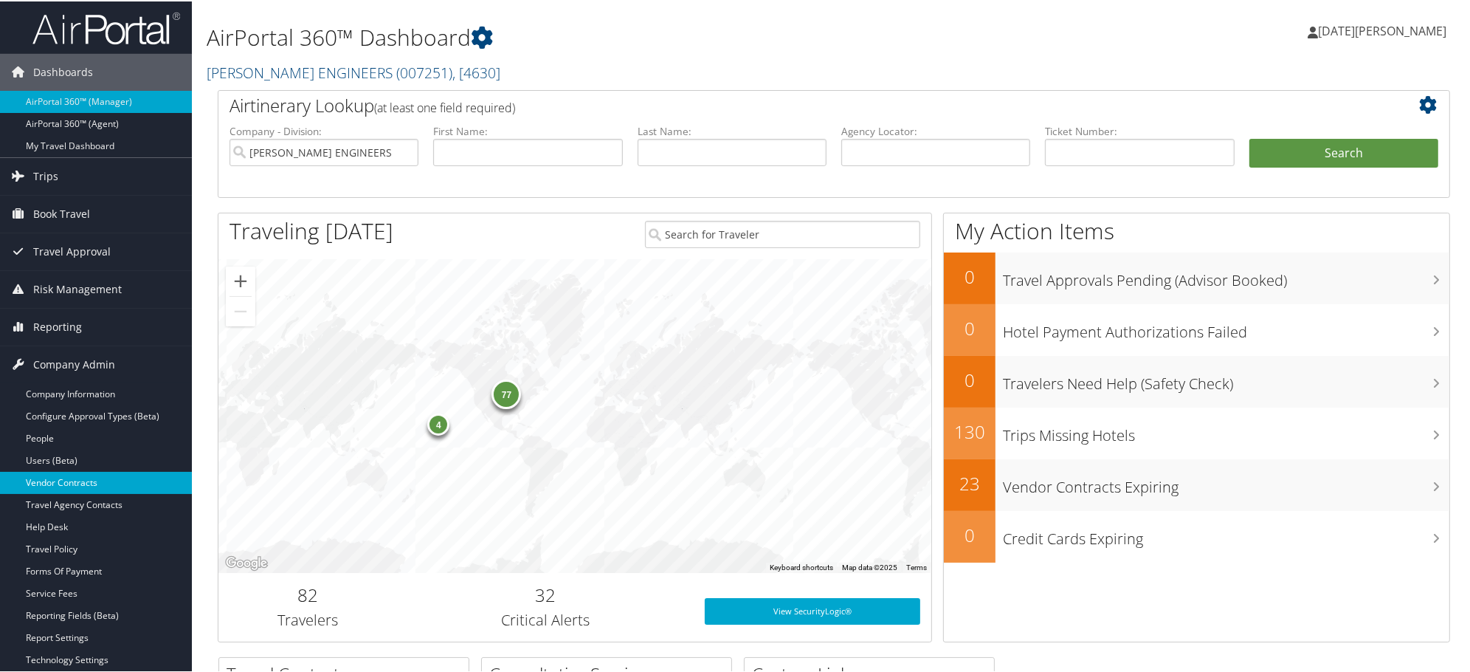
click at [82, 483] on link "Vendor Contracts" at bounding box center [96, 481] width 192 height 22
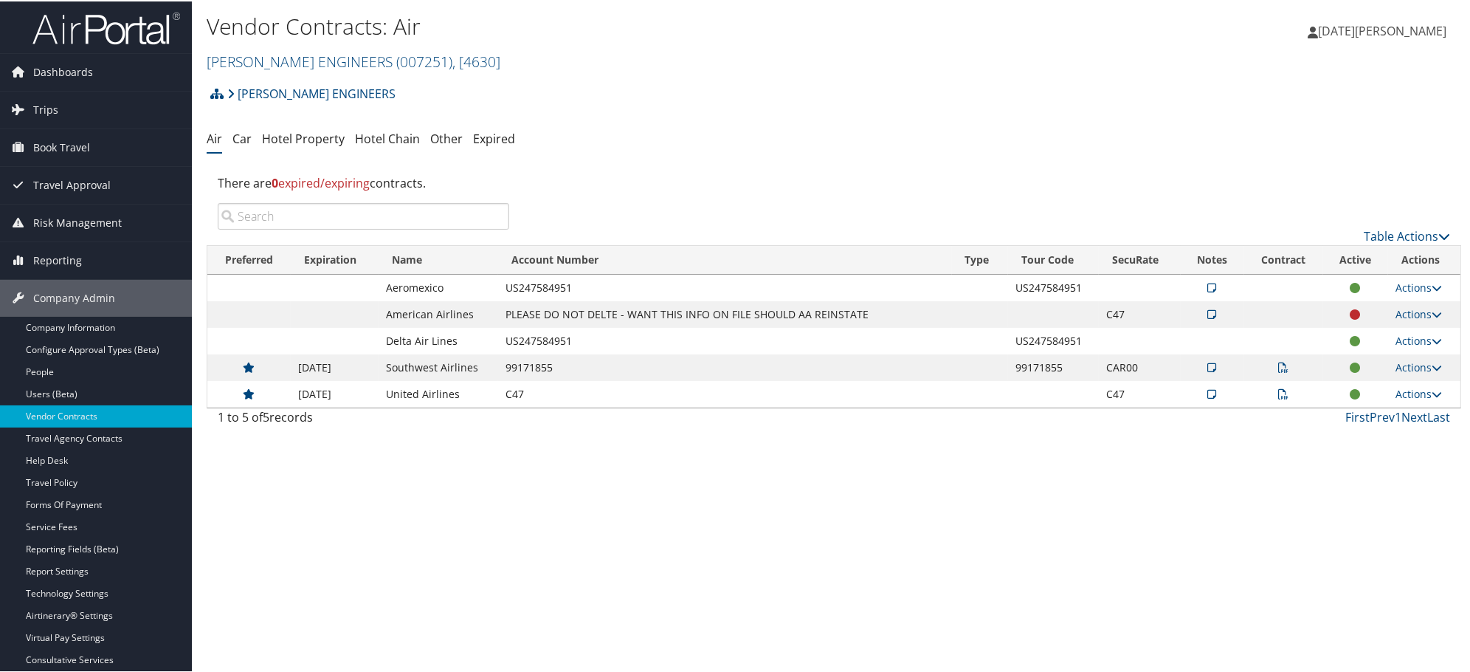
click at [300, 578] on div "Vendor Contracts: Air [PERSON_NAME] ENGINEERS ( 007251 ) , [ 4630 ] [PERSON_NAM…" at bounding box center [834, 336] width 1284 height 672
click at [309, 133] on link "Hotel Property" at bounding box center [303, 137] width 83 height 16
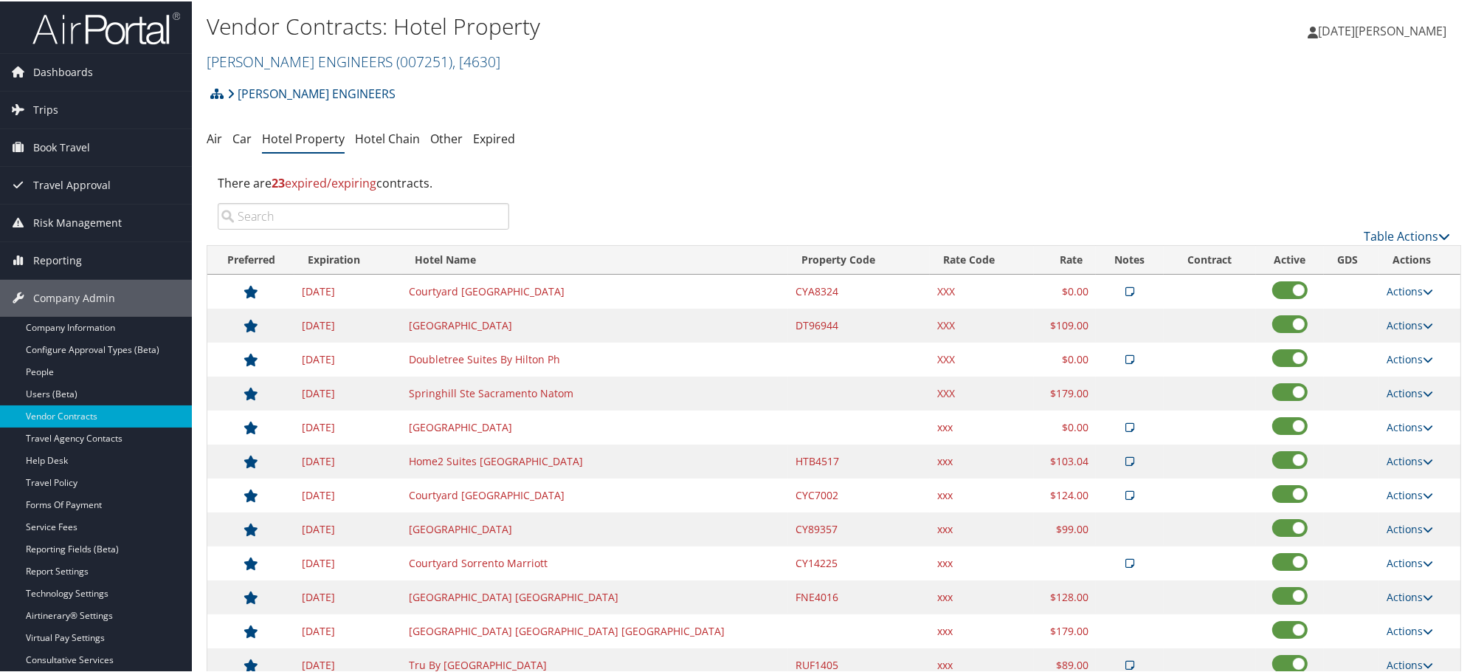
click at [342, 227] on input "search" at bounding box center [364, 215] width 292 height 27
paste input "VANDERBILT"
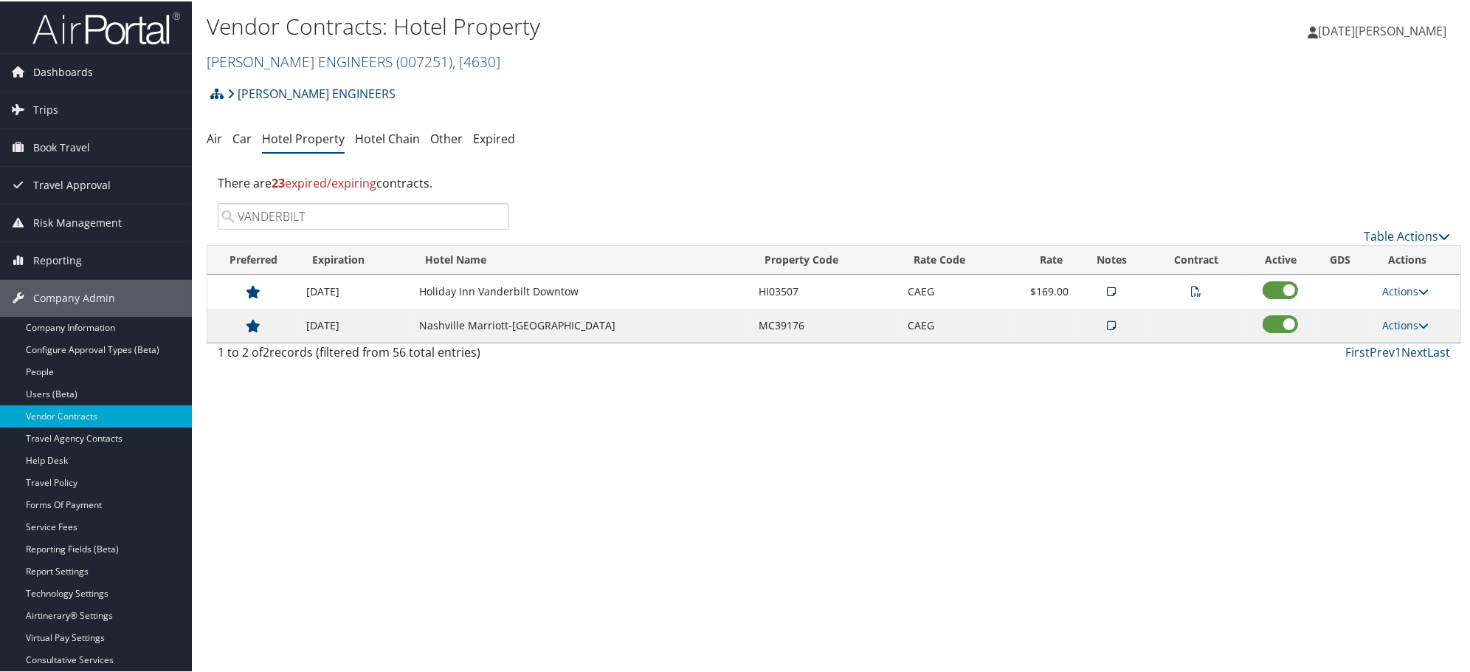
click at [428, 407] on div "Vendor Contracts: Hotel Property [PERSON_NAME] ENGINEERS ( 007251 ) , [ 4630 ] …" at bounding box center [834, 336] width 1284 height 672
click at [428, 409] on div "Vendor Contracts: Hotel Property [PERSON_NAME] ENGINEERS ( 007251 ) , [ 4630 ] …" at bounding box center [834, 336] width 1284 height 672
click at [371, 218] on input "VANDERBILT" at bounding box center [364, 215] width 292 height 27
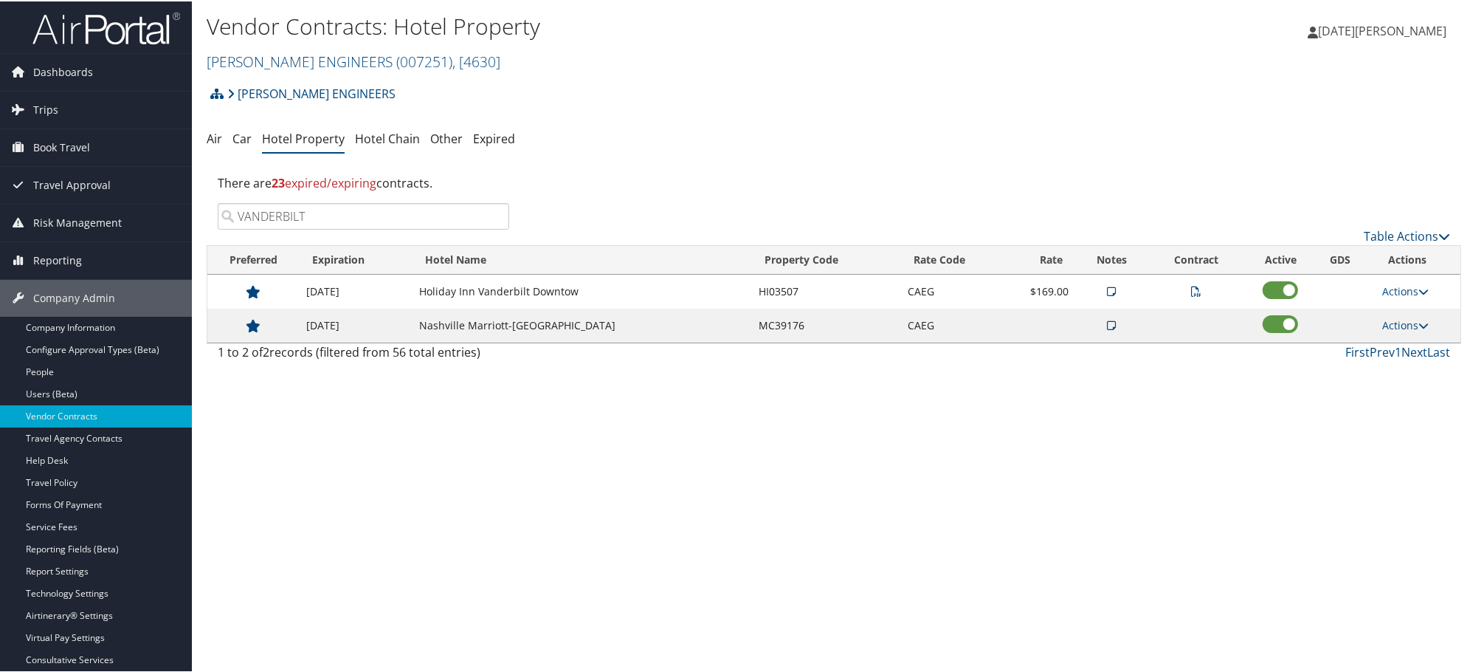
paste input "LITTLE"
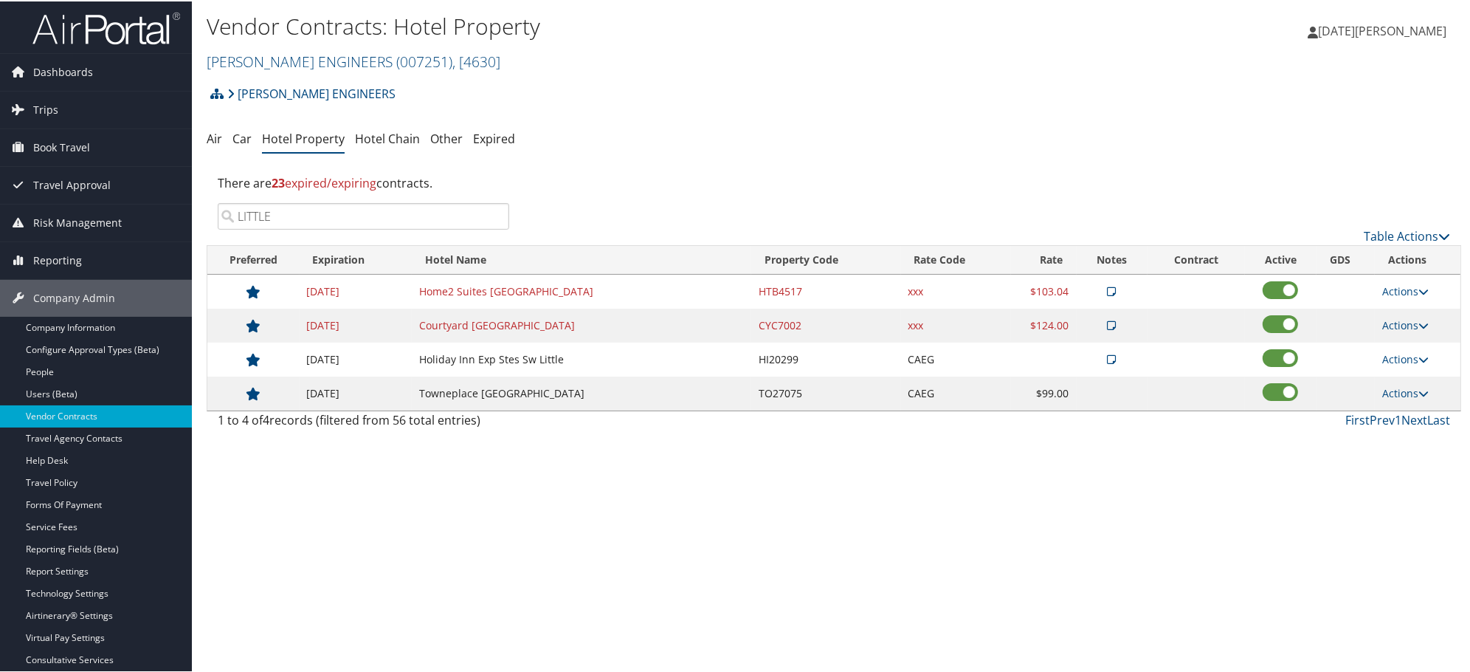
click at [844, 205] on div "[PERSON_NAME] ENGINEERS Account Structure [PERSON_NAME] ENGINEERS (007251) ACTI…" at bounding box center [834, 257] width 1255 height 358
copy div
click at [290, 215] on input "LITTLE" at bounding box center [364, 215] width 292 height 27
paste input "LITTLE"
drag, startPoint x: 193, startPoint y: 211, endPoint x: 179, endPoint y: 210, distance: 14.1
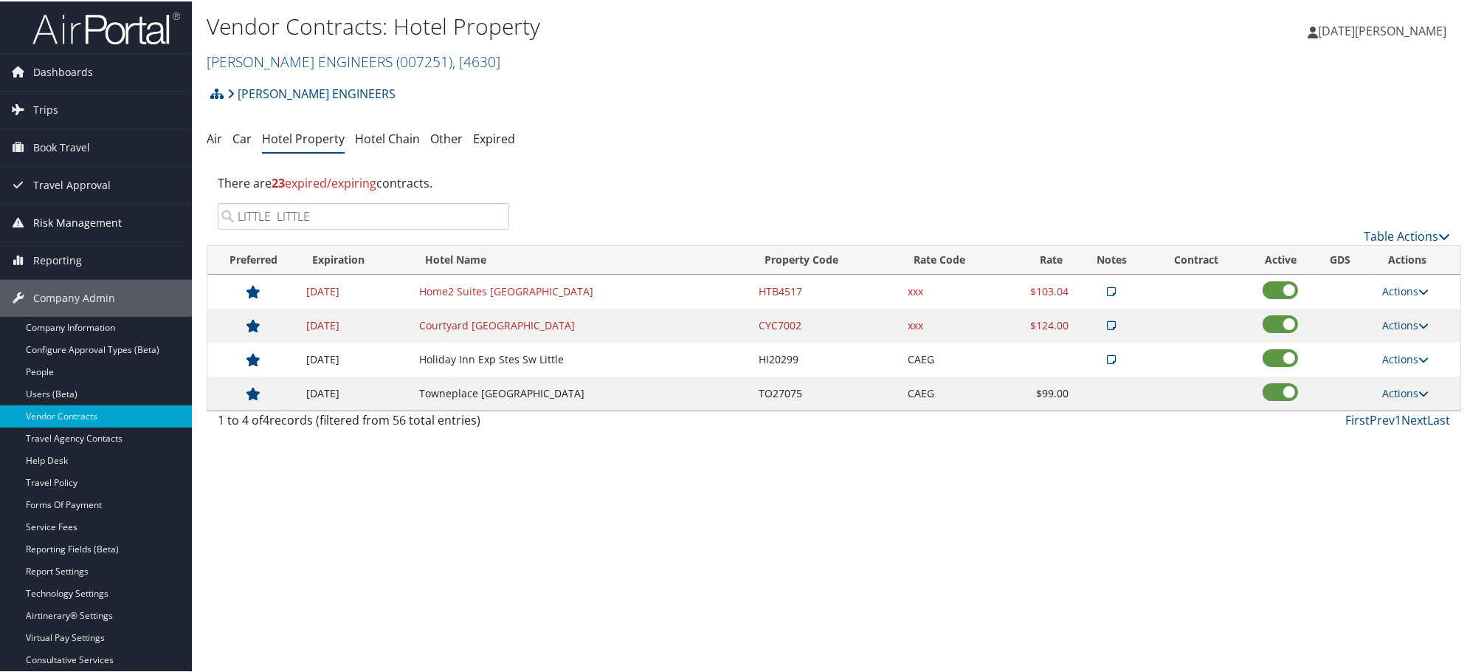
click at [179, 210] on div "Dashboards AirPortal 360™ (Manager) AirPortal 360™ (Agent) My Travel Dashboard …" at bounding box center [738, 336] width 1476 height 672
paste input "LITTLE"
paste input "COTTONWOOD"
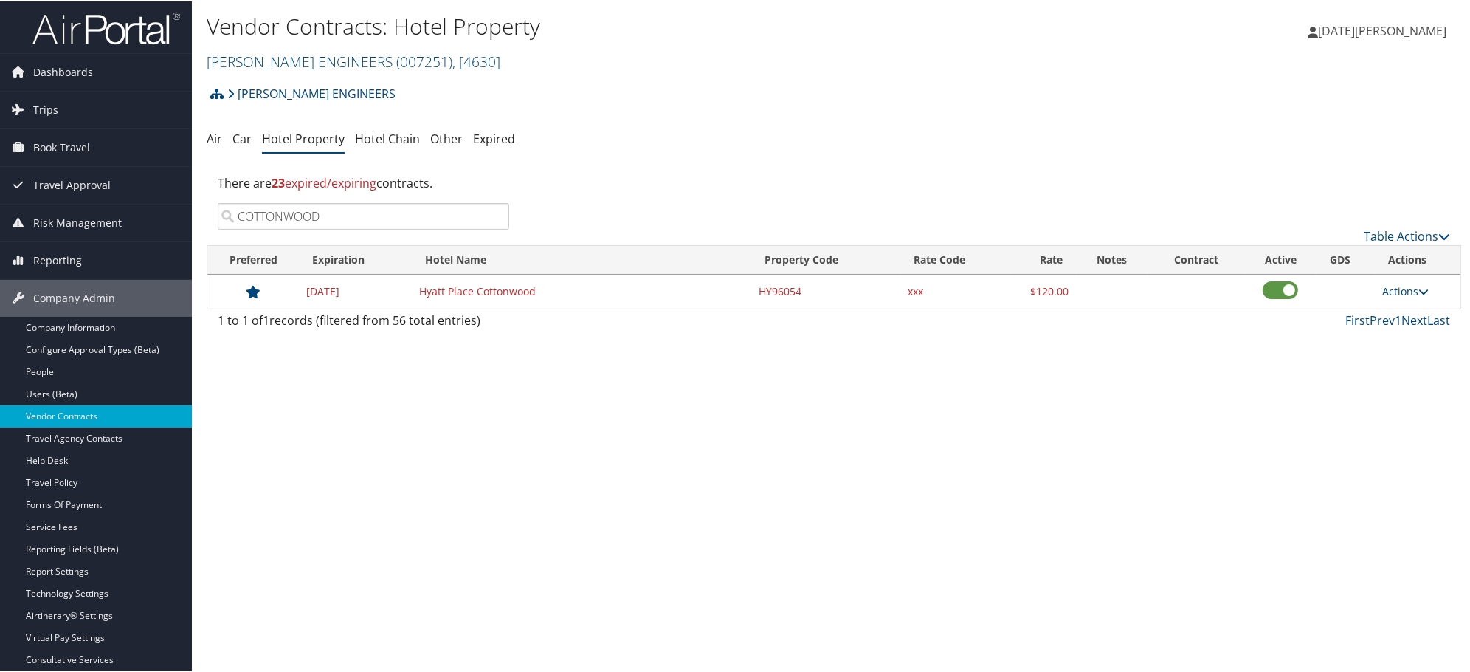
click at [334, 223] on input "COTTONWOOD" at bounding box center [364, 215] width 292 height 27
paste input "MERIDIEN"
click at [1111, 291] on icon at bounding box center [1112, 290] width 9 height 10
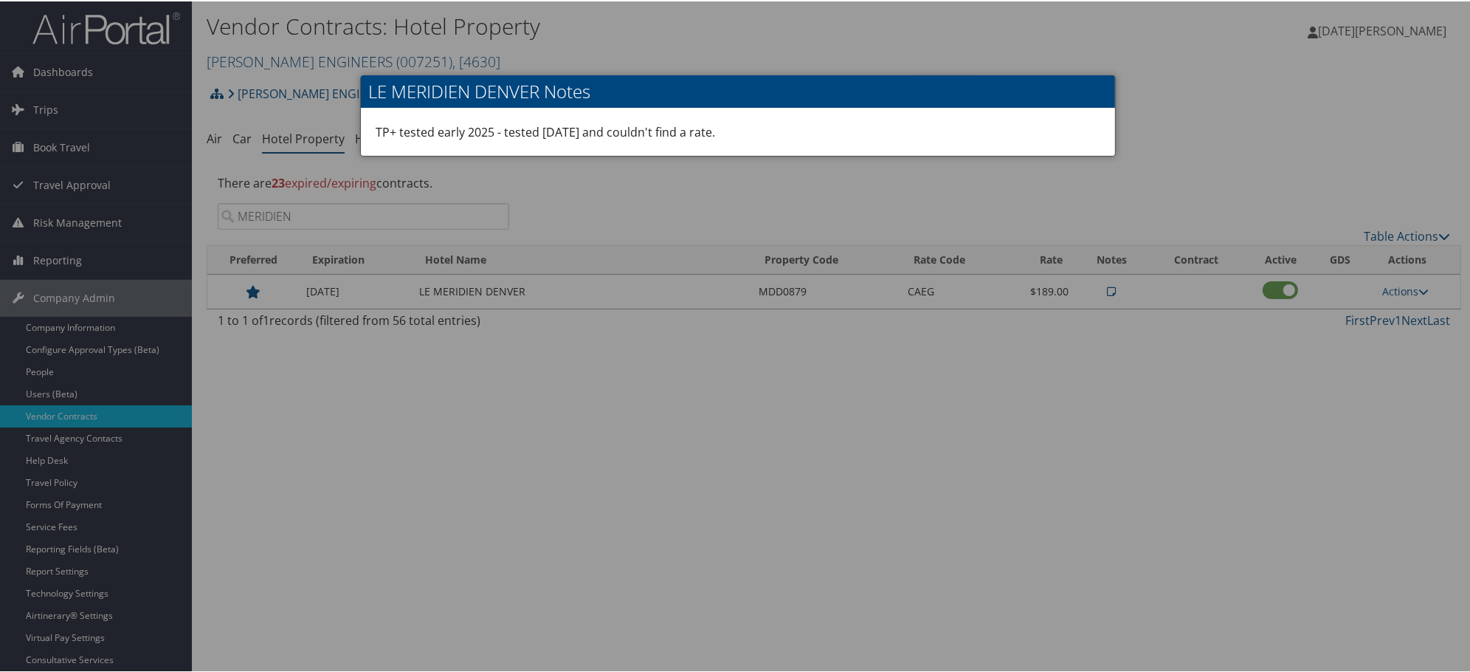
click at [999, 431] on div at bounding box center [738, 336] width 1476 height 672
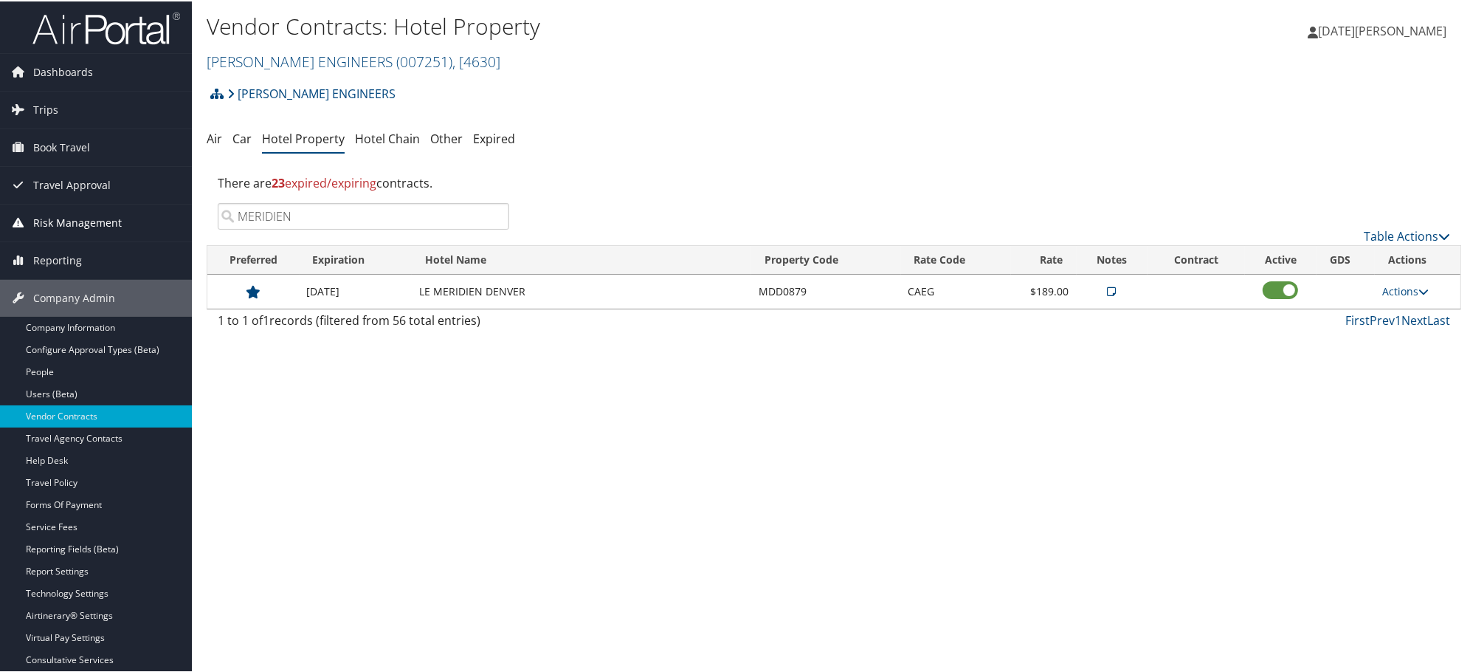
drag, startPoint x: 335, startPoint y: 218, endPoint x: 180, endPoint y: 215, distance: 155.1
click at [180, 215] on div "Dashboards AirPortal 360™ (Manager) AirPortal 360™ (Agent) My Travel Dashboard …" at bounding box center [738, 336] width 1476 height 672
paste input "Nashville Airport Hotel"
drag, startPoint x: 385, startPoint y: 208, endPoint x: -15, endPoint y: 203, distance: 400.1
click at [0, 203] on html "Menu Dashboards ► AirPortal 360™ (Manager) AirPortal 360™ (Agent) My Travel Das…" at bounding box center [738, 336] width 1476 height 672
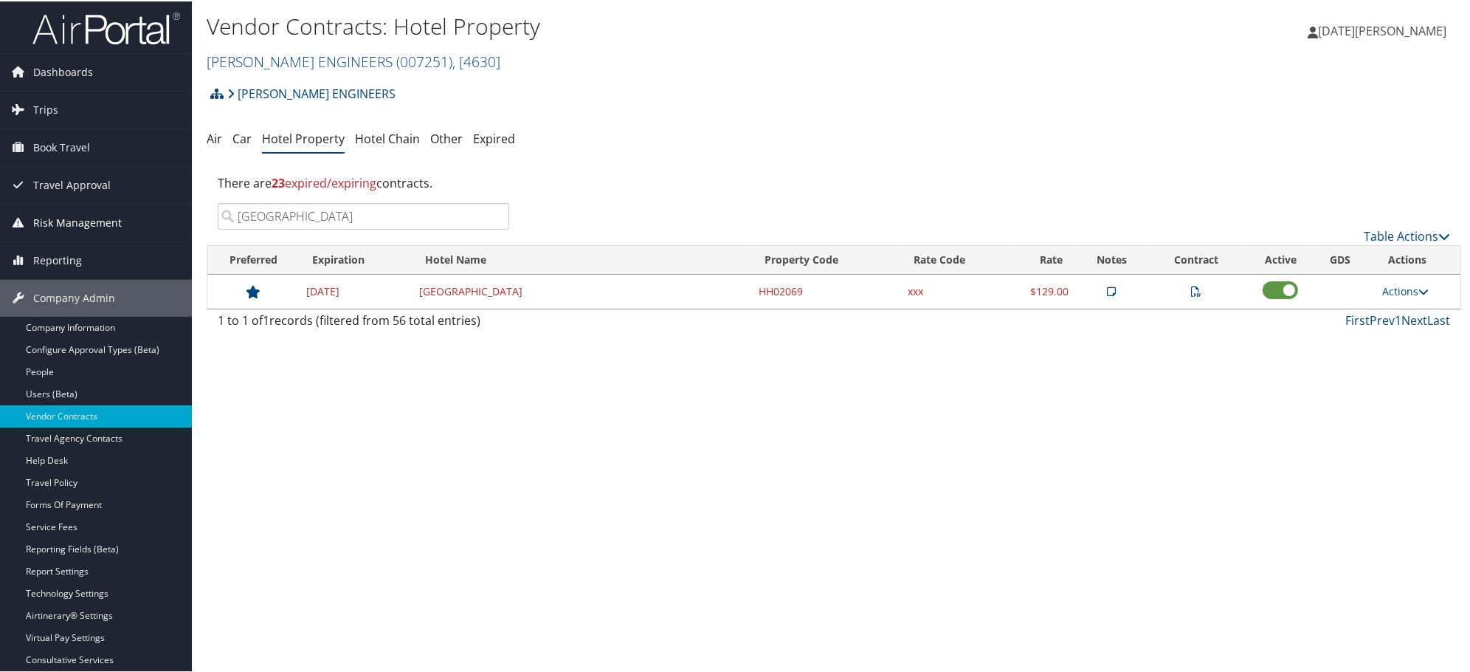
paste input "Marriott-Vanderbilt University"
type input "Nashville Marriott-Vanderbilt University"
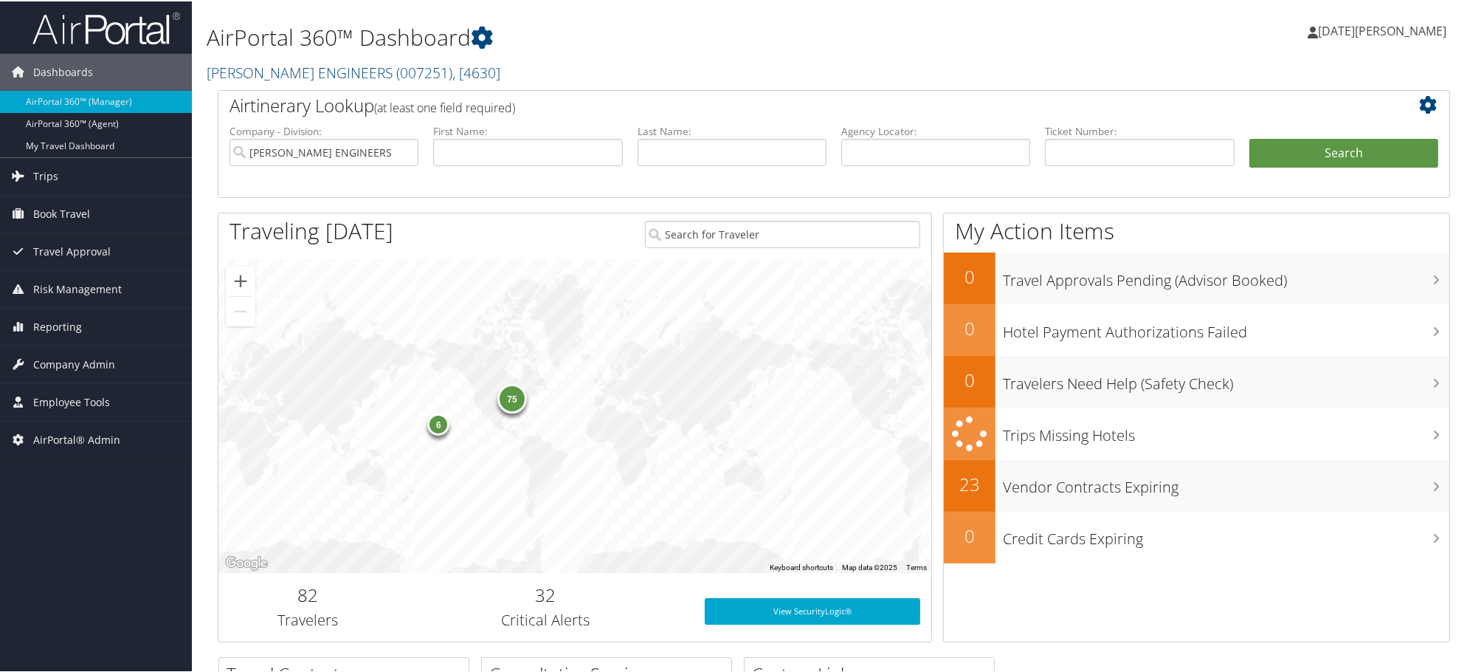
click at [78, 563] on div "Dashboards AirPortal 360™ (Manager) AirPortal 360™ (Agent) My Travel Dashboard …" at bounding box center [738, 481] width 1476 height 962
click at [49, 368] on span "Company Admin" at bounding box center [74, 363] width 82 height 37
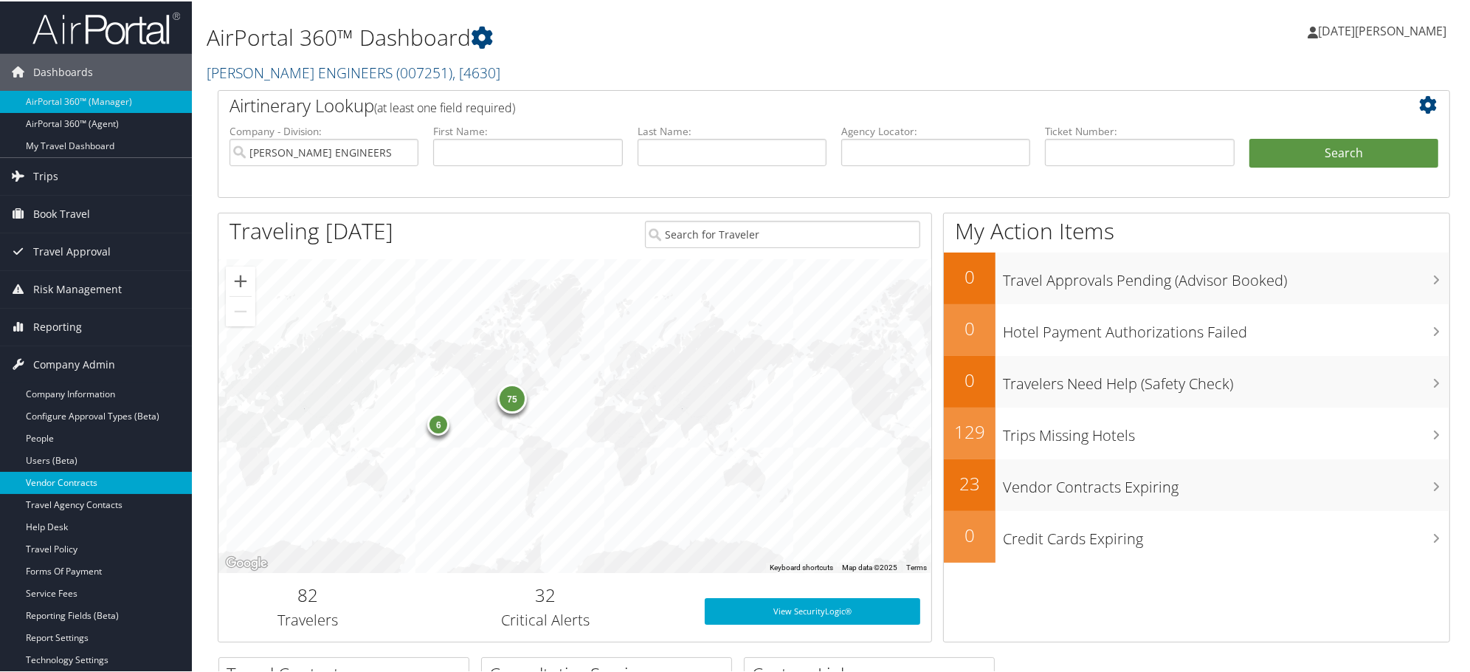
click at [74, 482] on link "Vendor Contracts" at bounding box center [96, 481] width 192 height 22
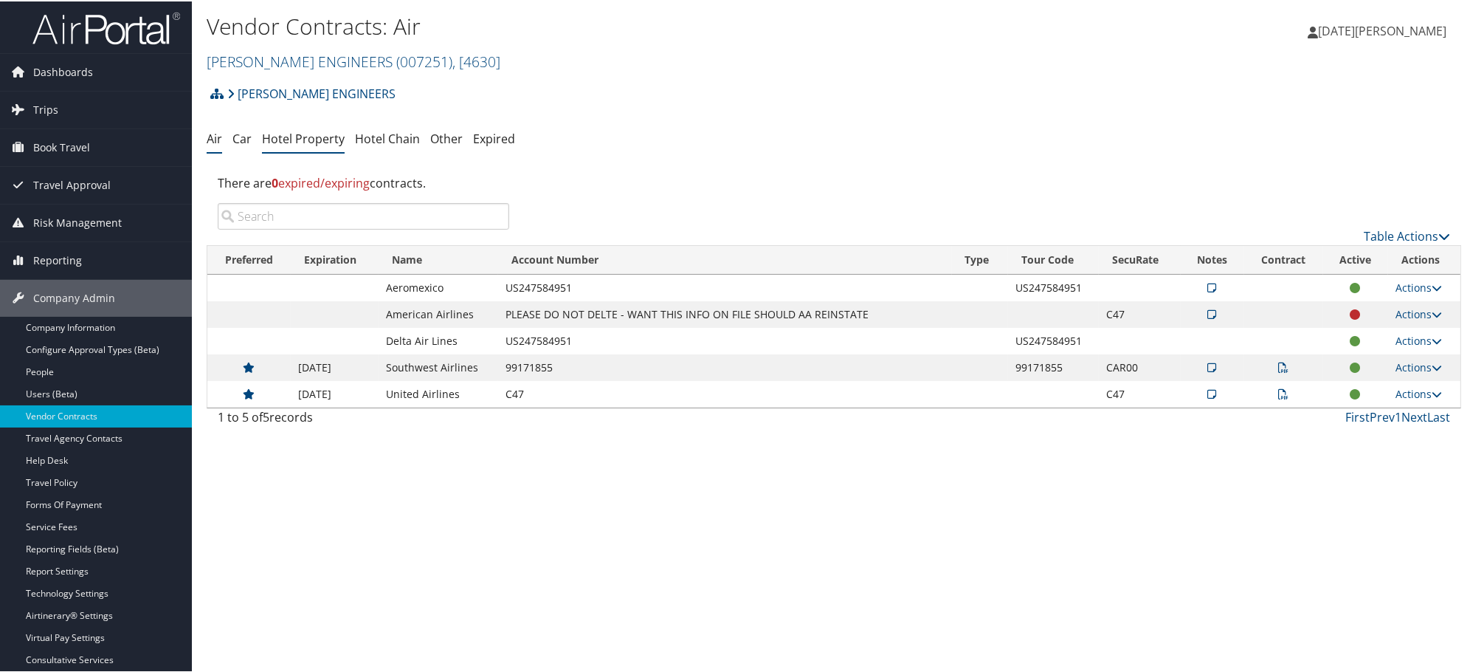
click at [307, 137] on link "Hotel Property" at bounding box center [303, 137] width 83 height 16
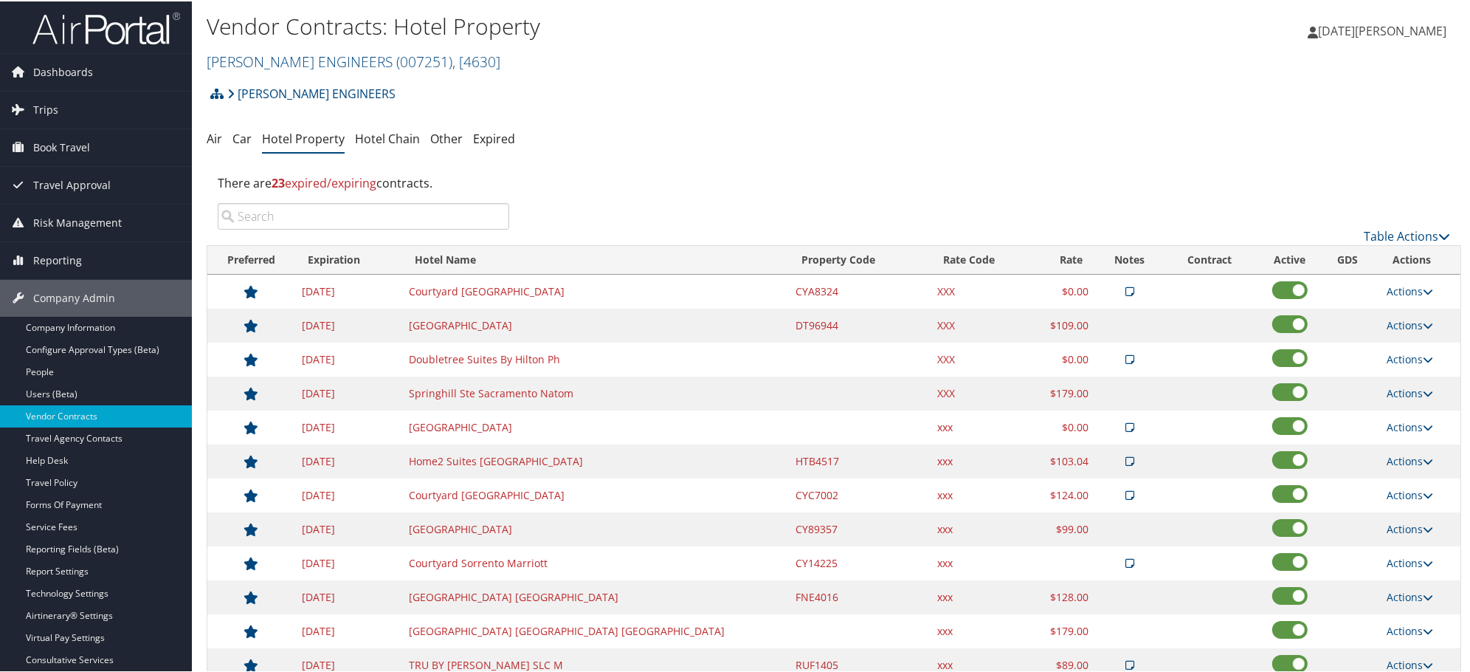
click at [343, 219] on input "search" at bounding box center [364, 215] width 292 height 27
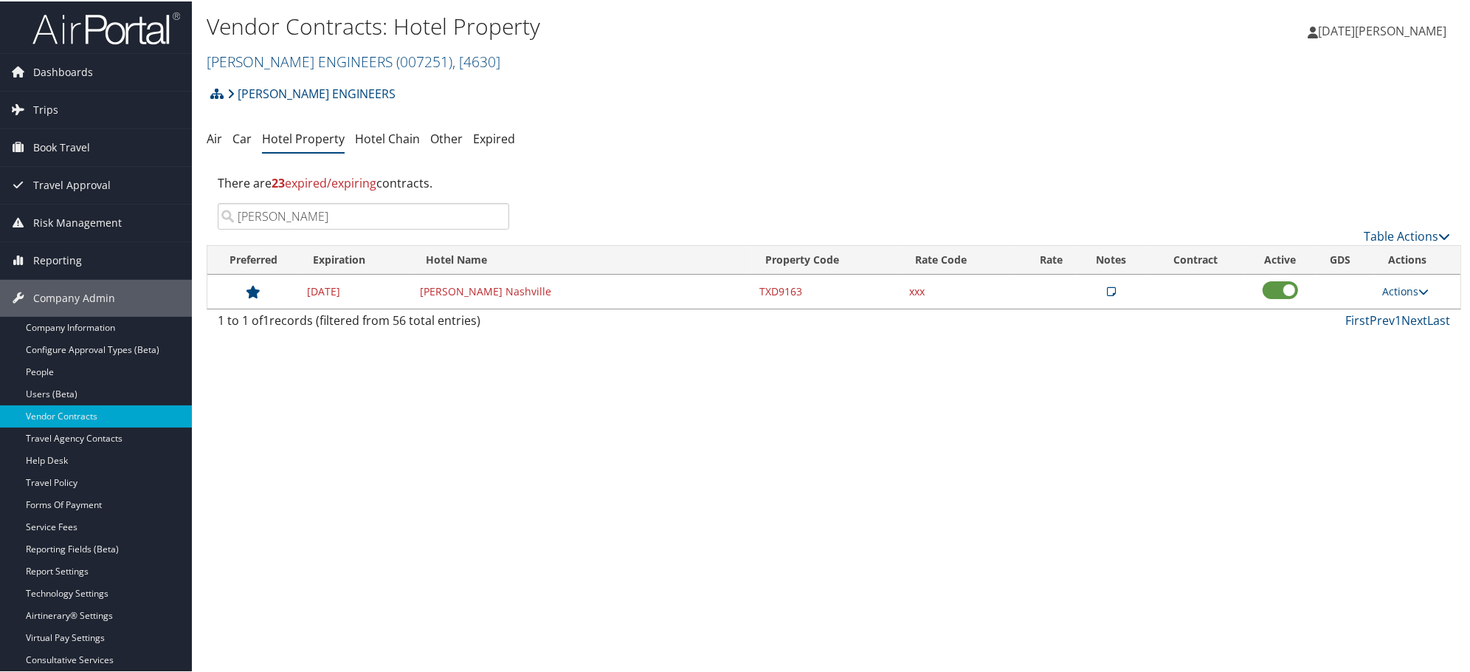
click at [1142, 47] on div "Noel Windels Noel Windels My Settings Travel Agency Contacts Log Consulting Tim…" at bounding box center [1230, 35] width 492 height 57
click at [371, 217] on input "noelle" at bounding box center [364, 215] width 292 height 27
click at [1112, 292] on td at bounding box center [1112, 290] width 71 height 34
click at [1109, 291] on icon at bounding box center [1112, 290] width 9 height 10
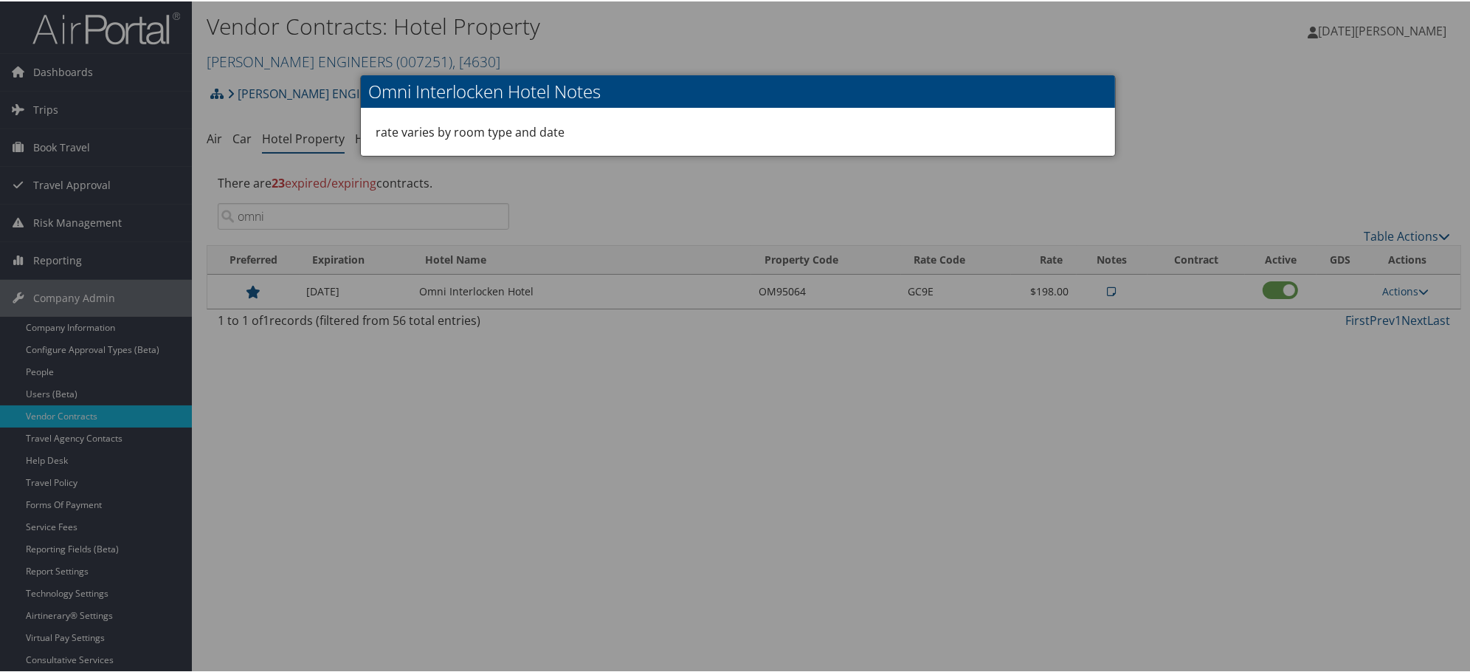
click at [1145, 392] on div at bounding box center [738, 336] width 1476 height 672
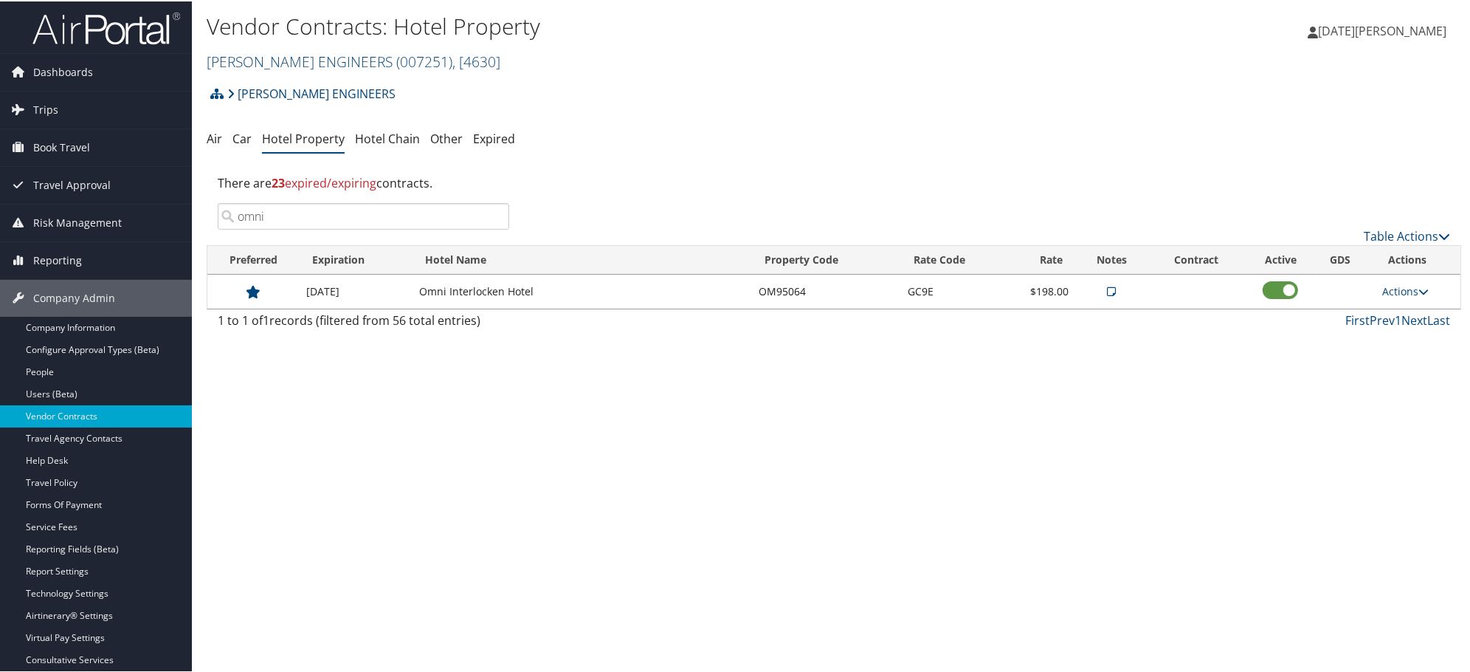
click at [403, 225] on input "omni" at bounding box center [364, 215] width 292 height 27
paste input "RESIDENCE"
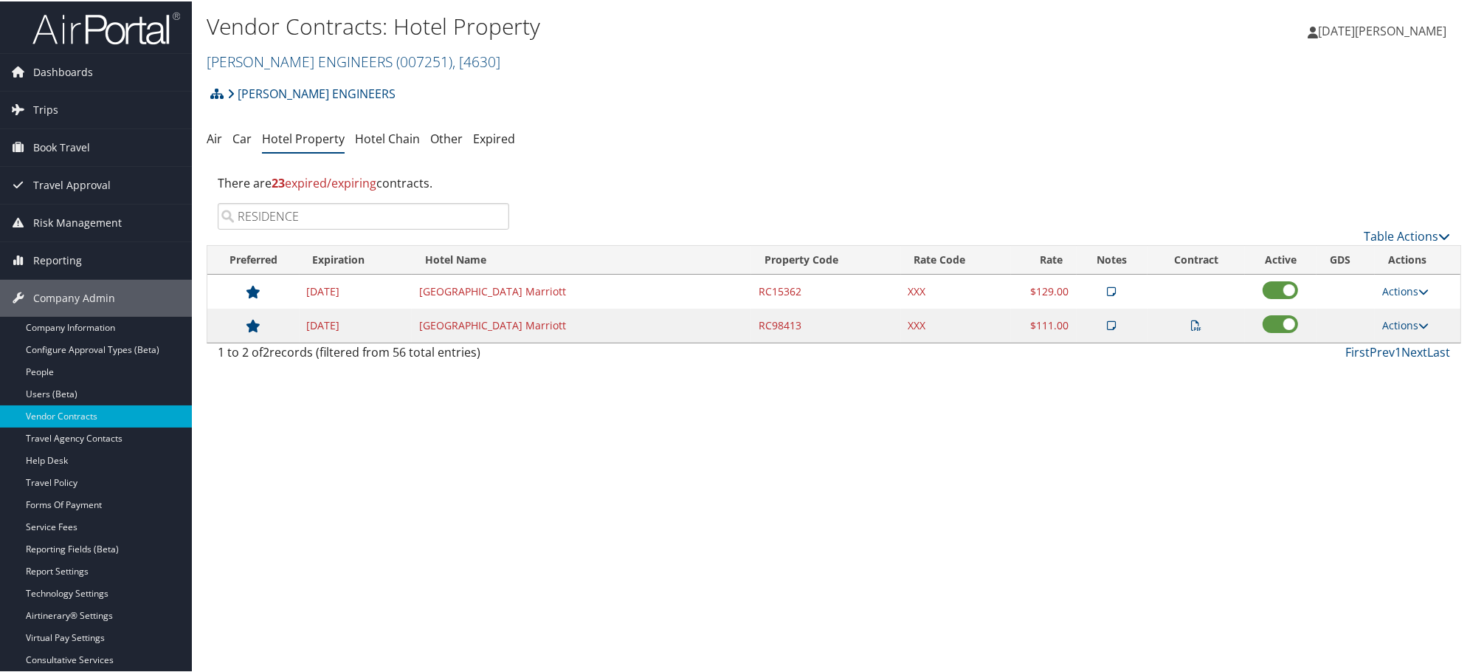
click at [1191, 326] on icon at bounding box center [1196, 324] width 10 height 10
drag, startPoint x: 343, startPoint y: 218, endPoint x: 35, endPoint y: 215, distance: 308.6
click at [35, 215] on div "Dashboards AirPortal 360™ (Manager) AirPortal 360™ (Agent) My Travel Dashboard …" at bounding box center [738, 336] width 1476 height 672
paste input "SHERATON"
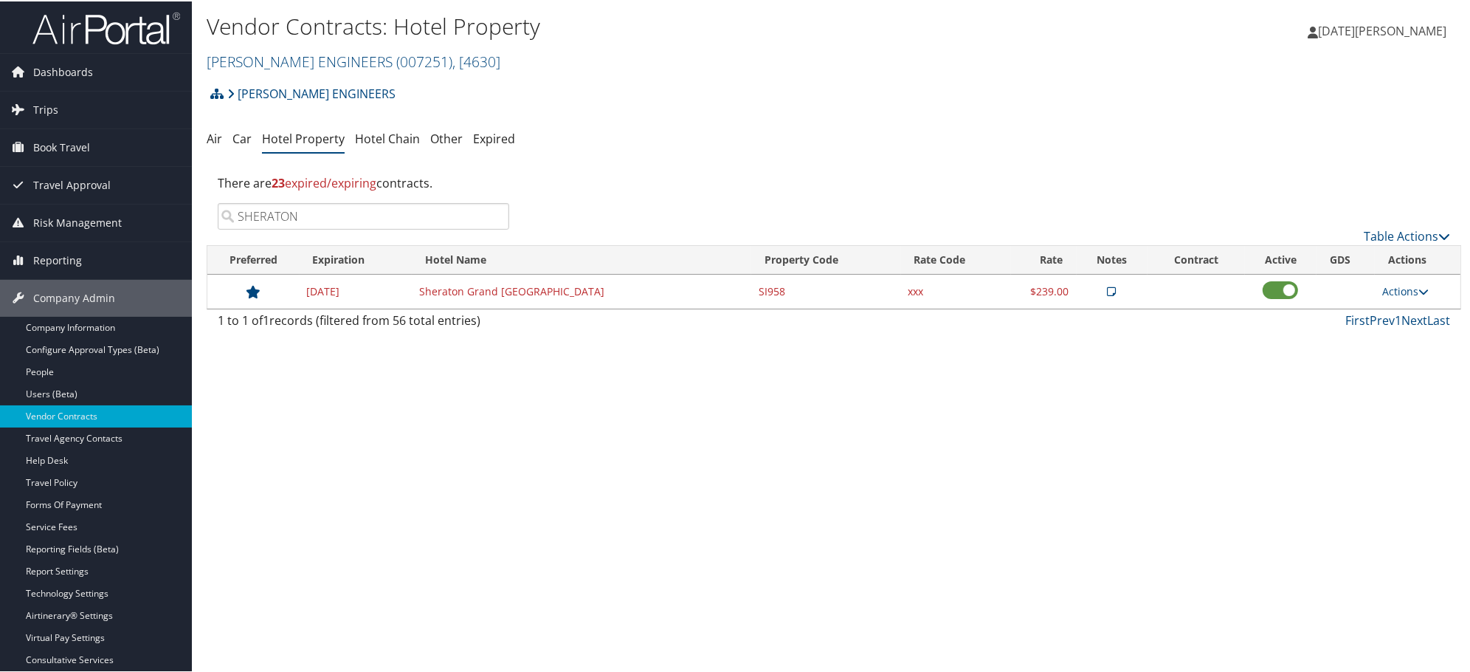
click at [416, 215] on input "SHERATON" at bounding box center [364, 215] width 292 height 27
click at [415, 215] on input "SHERATON" at bounding box center [364, 215] width 292 height 27
click at [294, 221] on input "natom" at bounding box center [364, 215] width 292 height 27
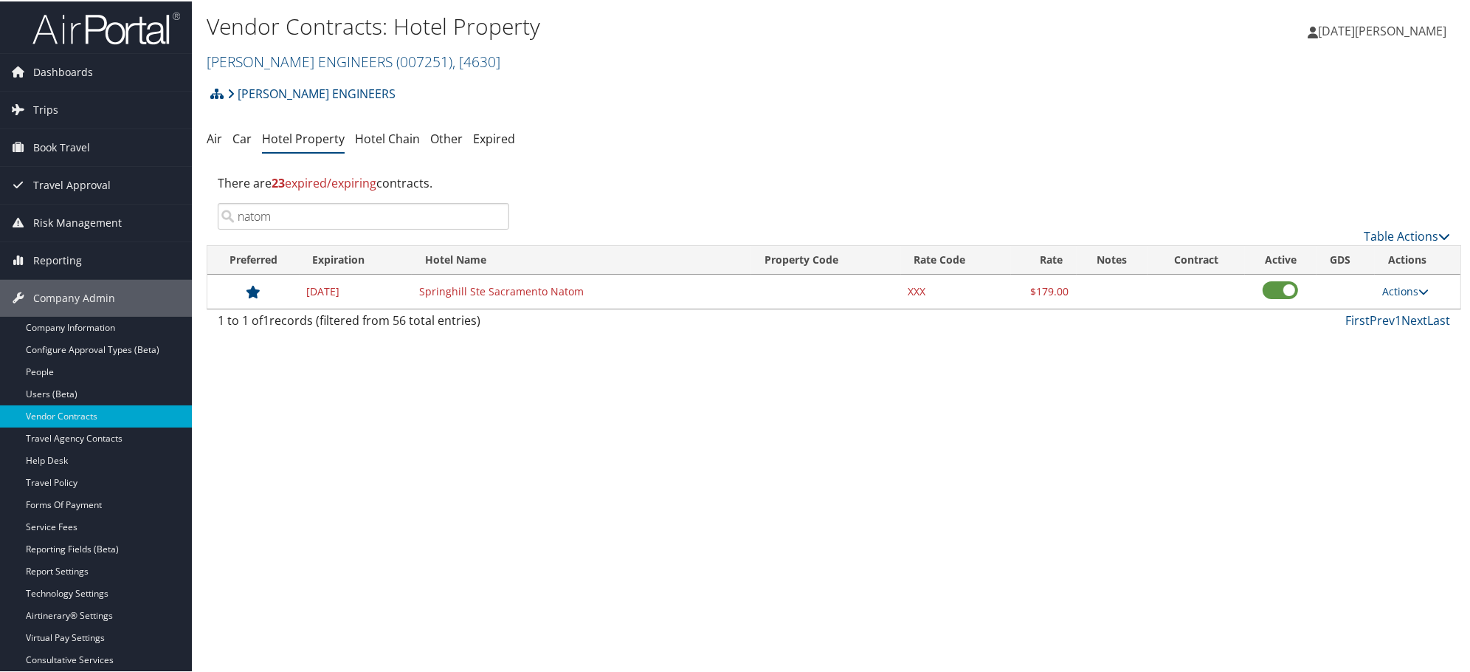
click at [294, 221] on input "natom" at bounding box center [364, 215] width 292 height 27
paste input "WATER"
type input "WATER"
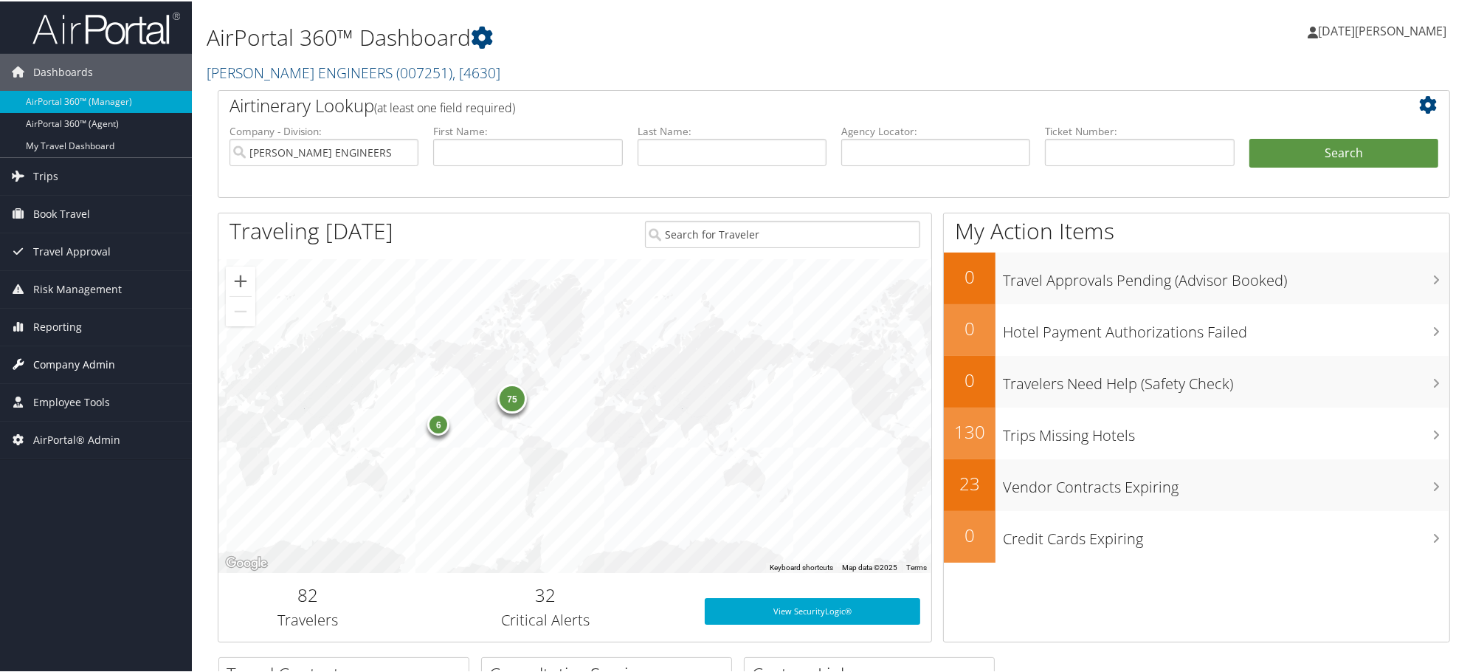
click at [90, 359] on span "Company Admin" at bounding box center [74, 363] width 82 height 37
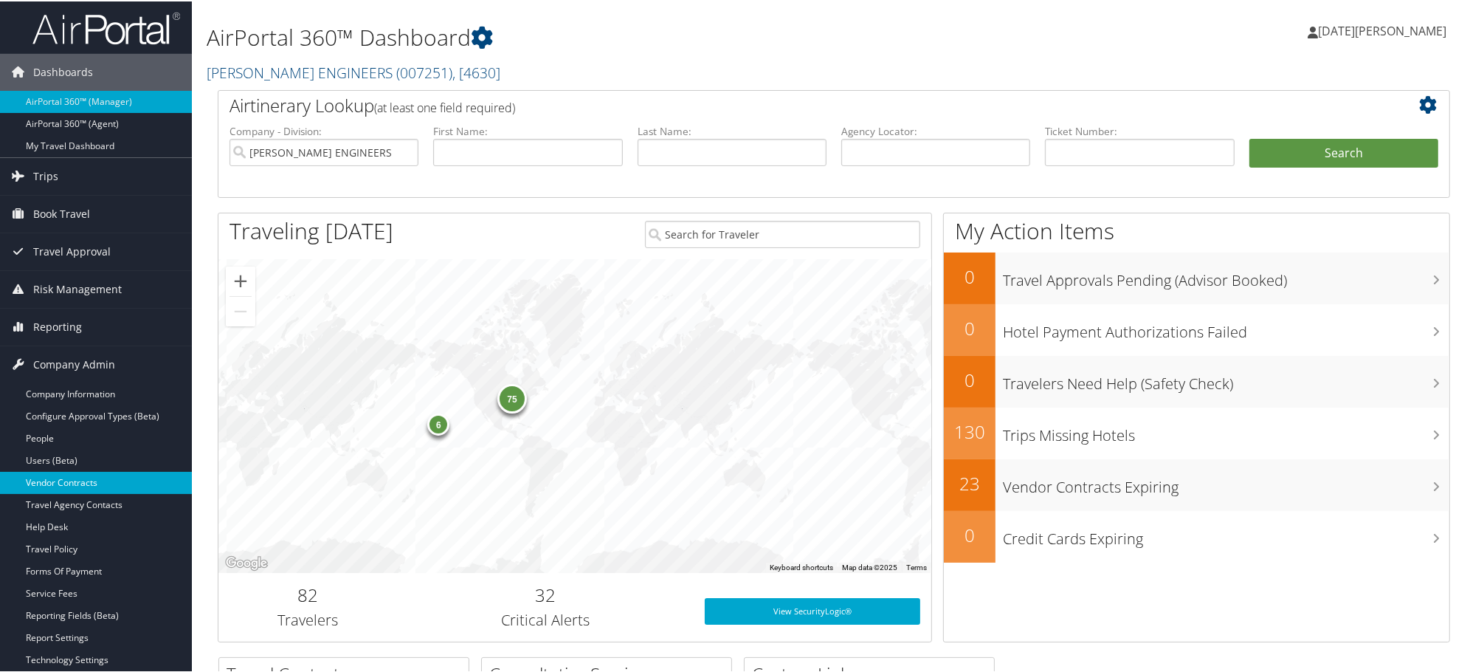
click at [57, 486] on link "Vendor Contracts" at bounding box center [96, 481] width 192 height 22
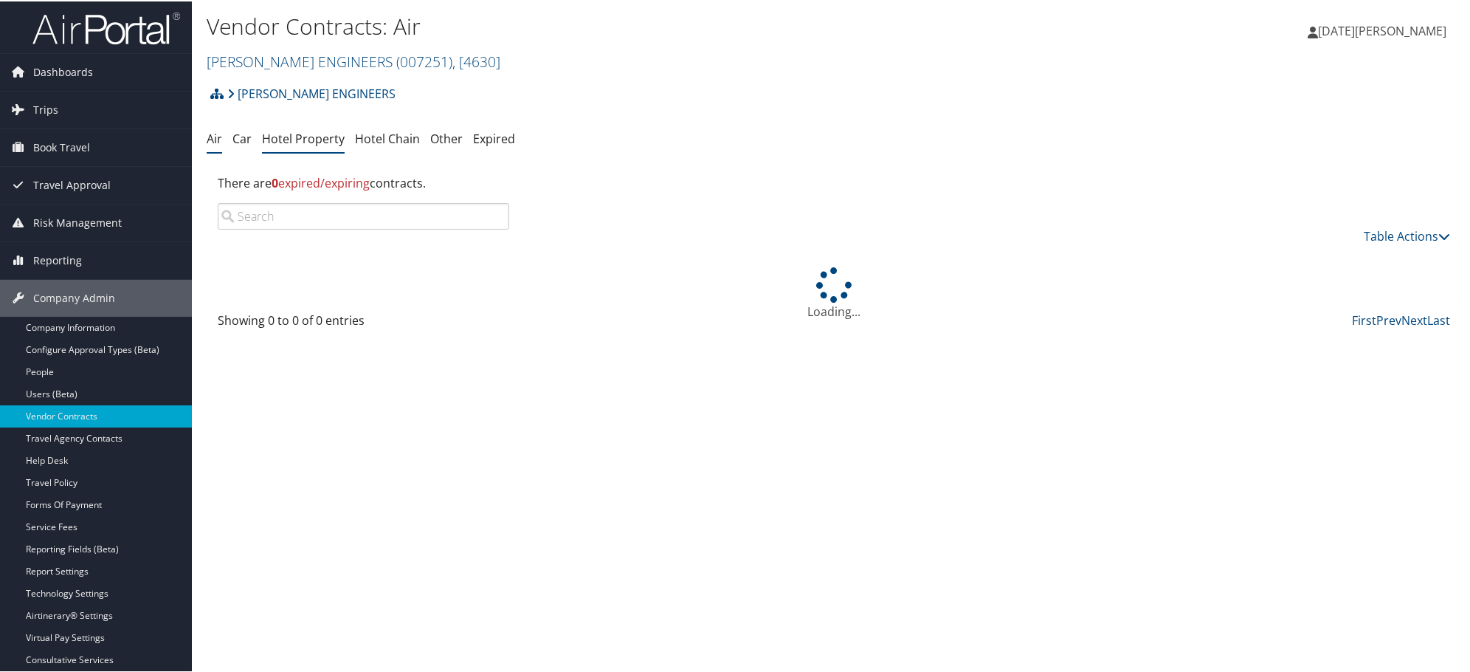
click at [319, 137] on link "Hotel Property" at bounding box center [303, 137] width 83 height 16
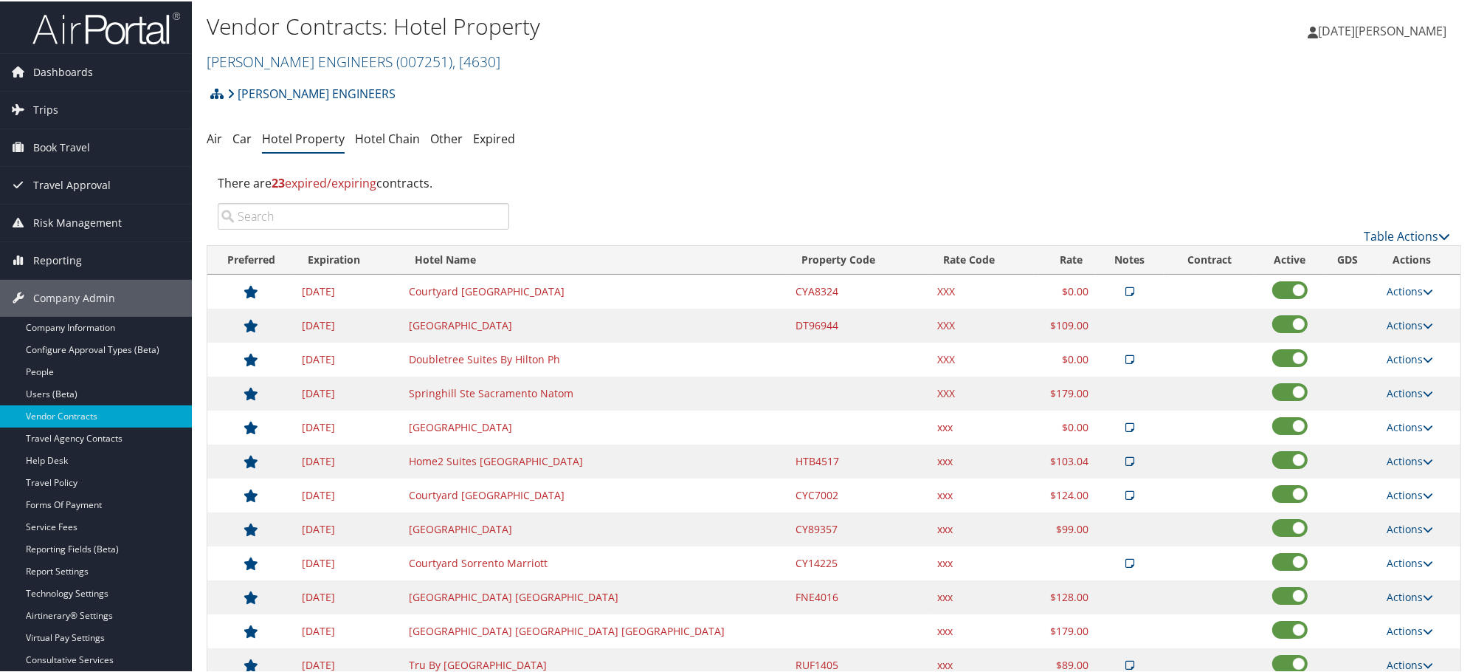
click at [333, 223] on input "search" at bounding box center [364, 215] width 292 height 27
paste input "[GEOGRAPHIC_DATA]"
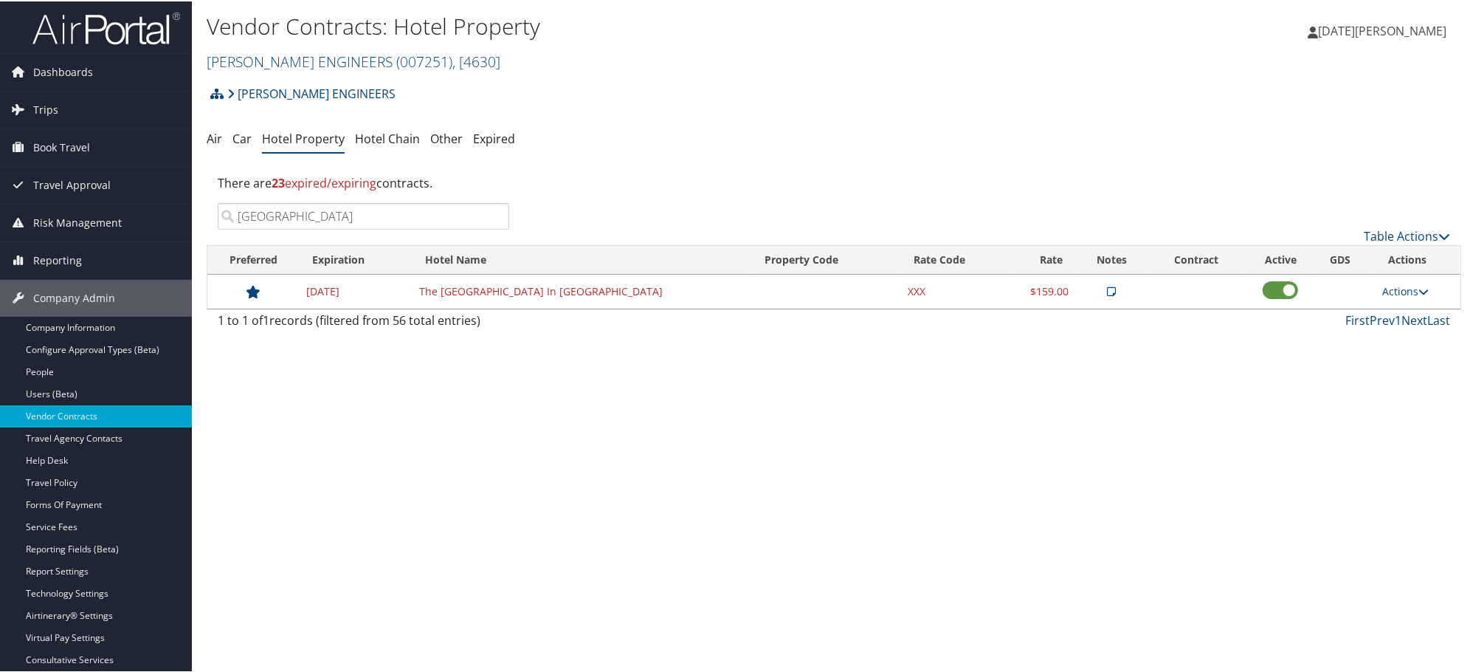
type input "[GEOGRAPHIC_DATA]"
